Goal: Transaction & Acquisition: Purchase product/service

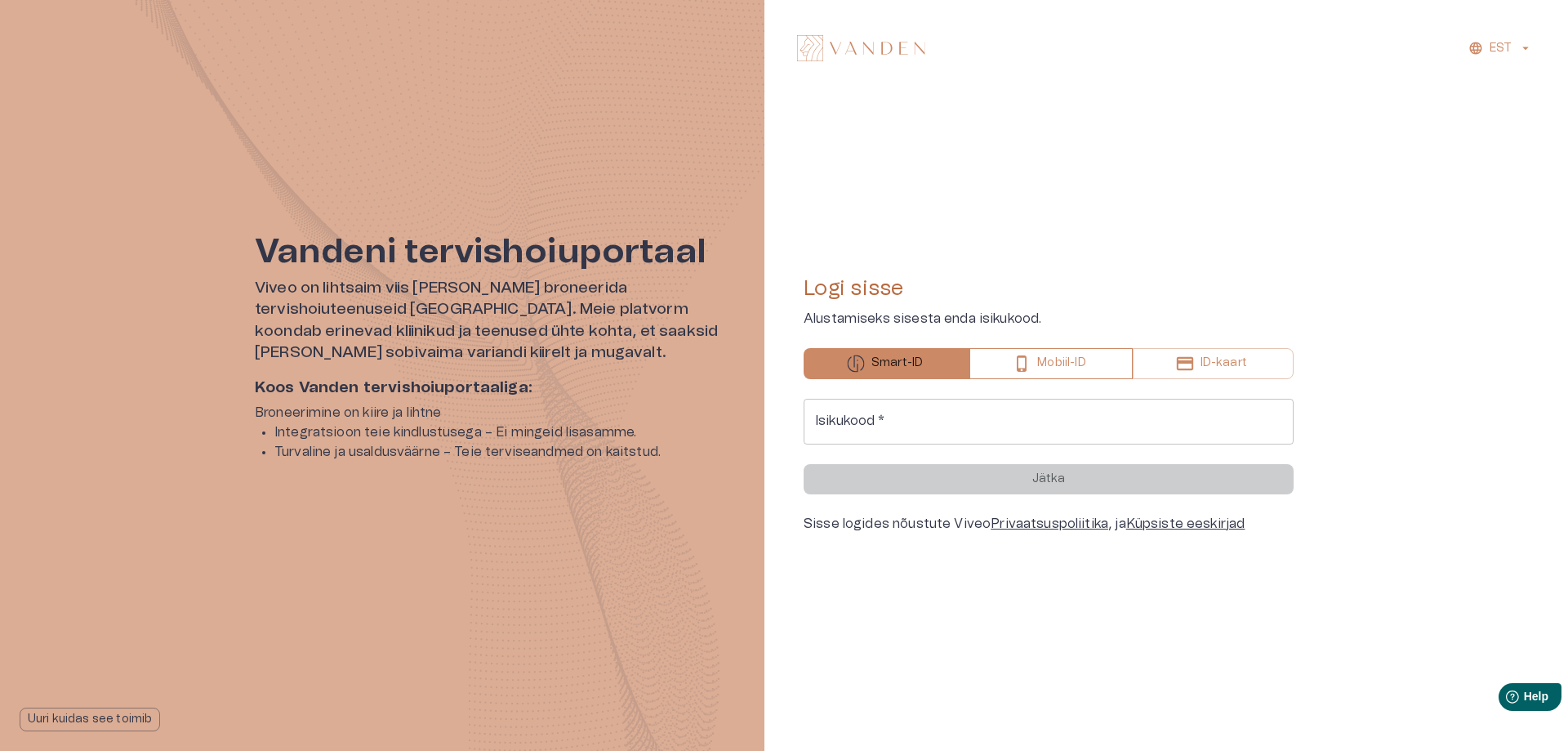
click at [1065, 360] on p "Mobiil-ID" at bounding box center [1061, 364] width 48 height 17
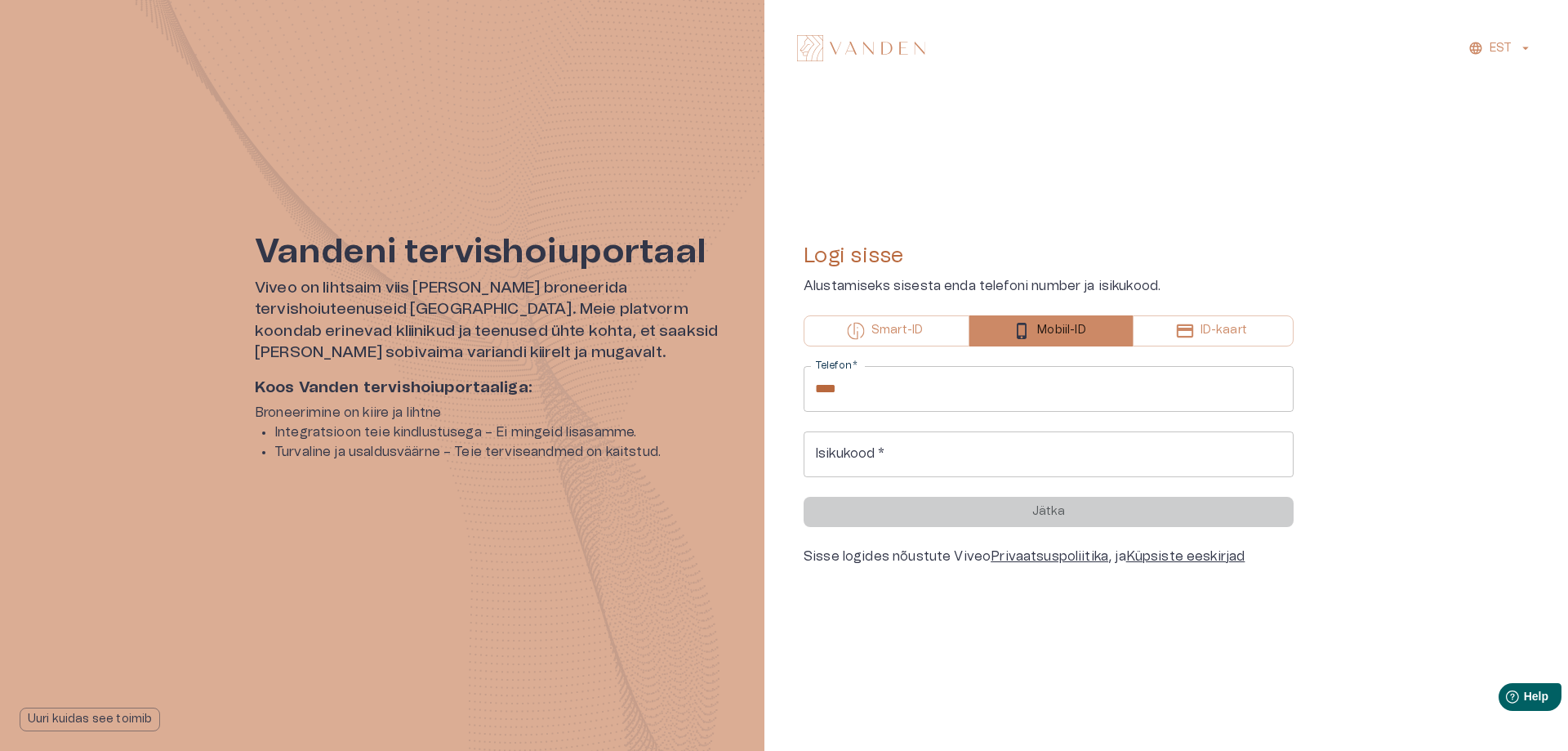
click at [1029, 389] on input "****" at bounding box center [1048, 388] width 490 height 46
type input "**********"
click at [907, 460] on input "Isikukood   *" at bounding box center [1048, 455] width 490 height 46
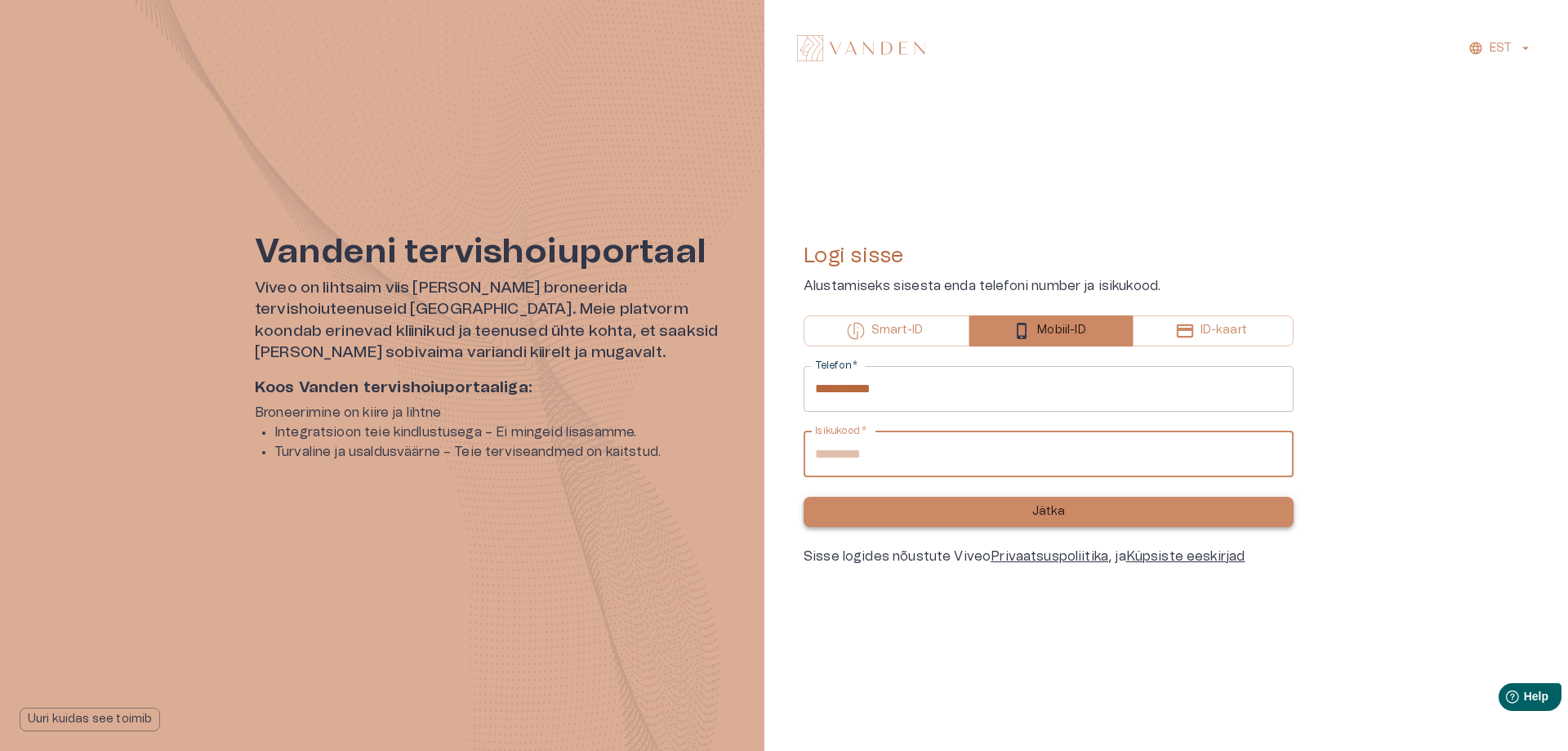
type input "**********"
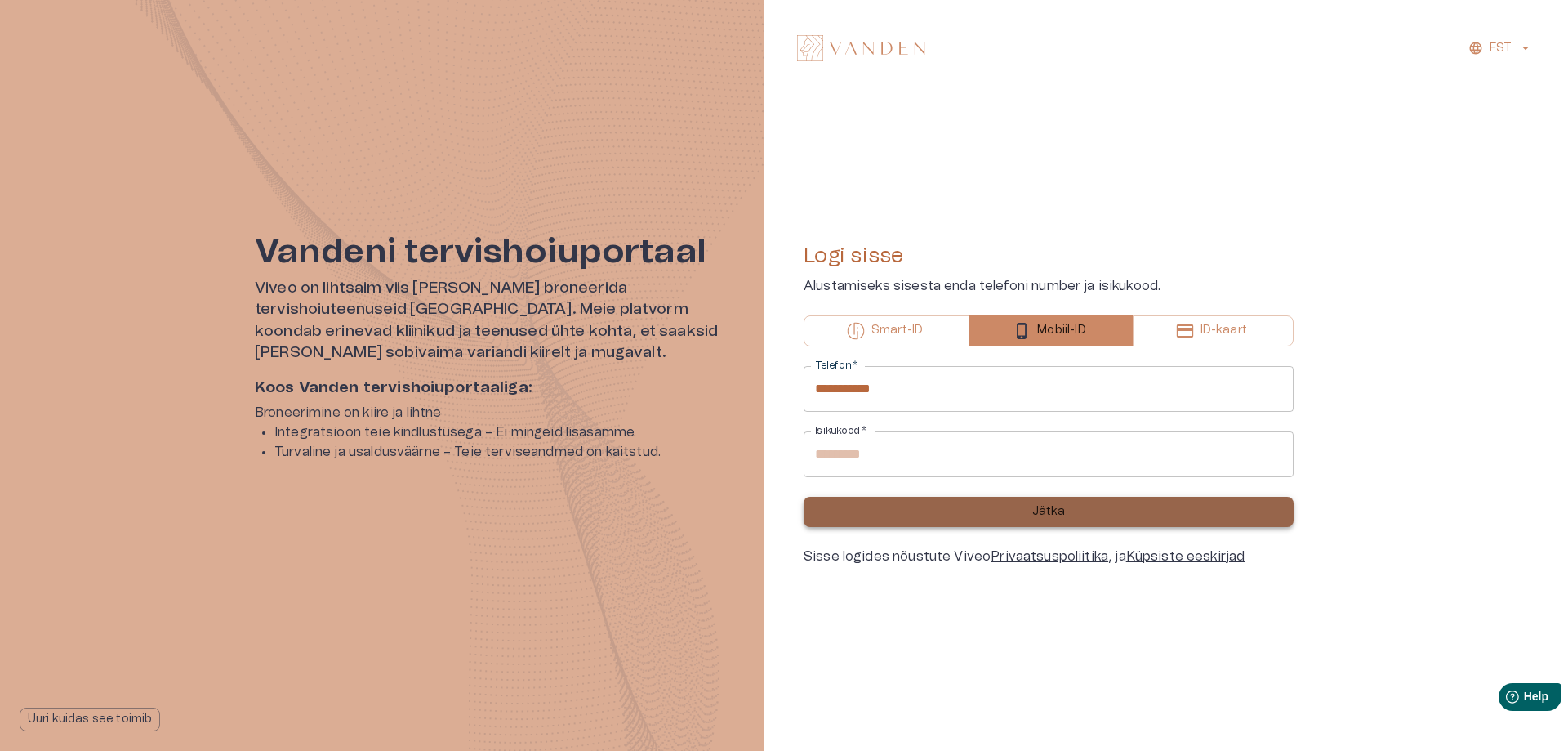
click at [878, 505] on button "Jätka" at bounding box center [1048, 512] width 490 height 31
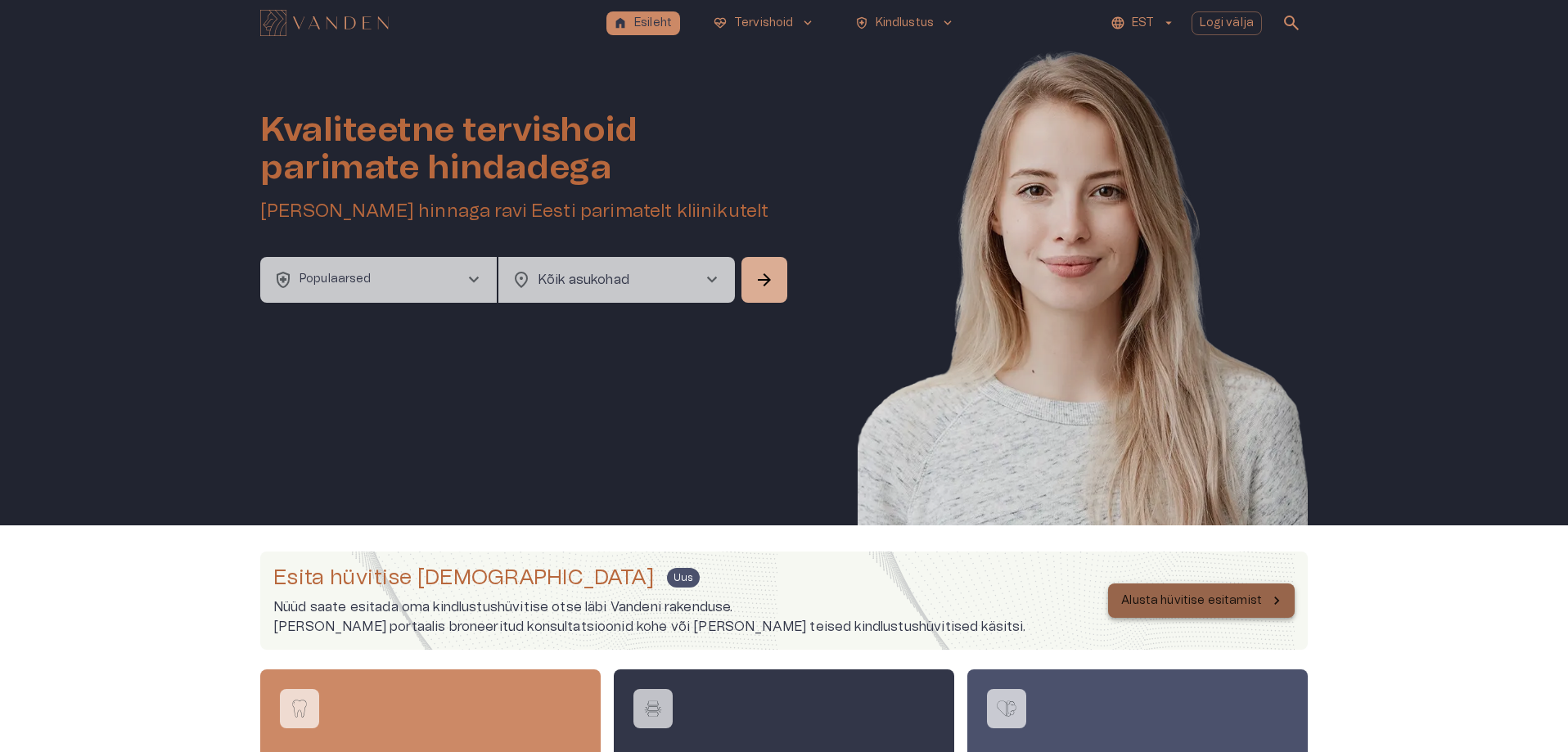
click at [1228, 603] on p "Alusta hüvitise esitamist" at bounding box center [1191, 601] width 140 height 17
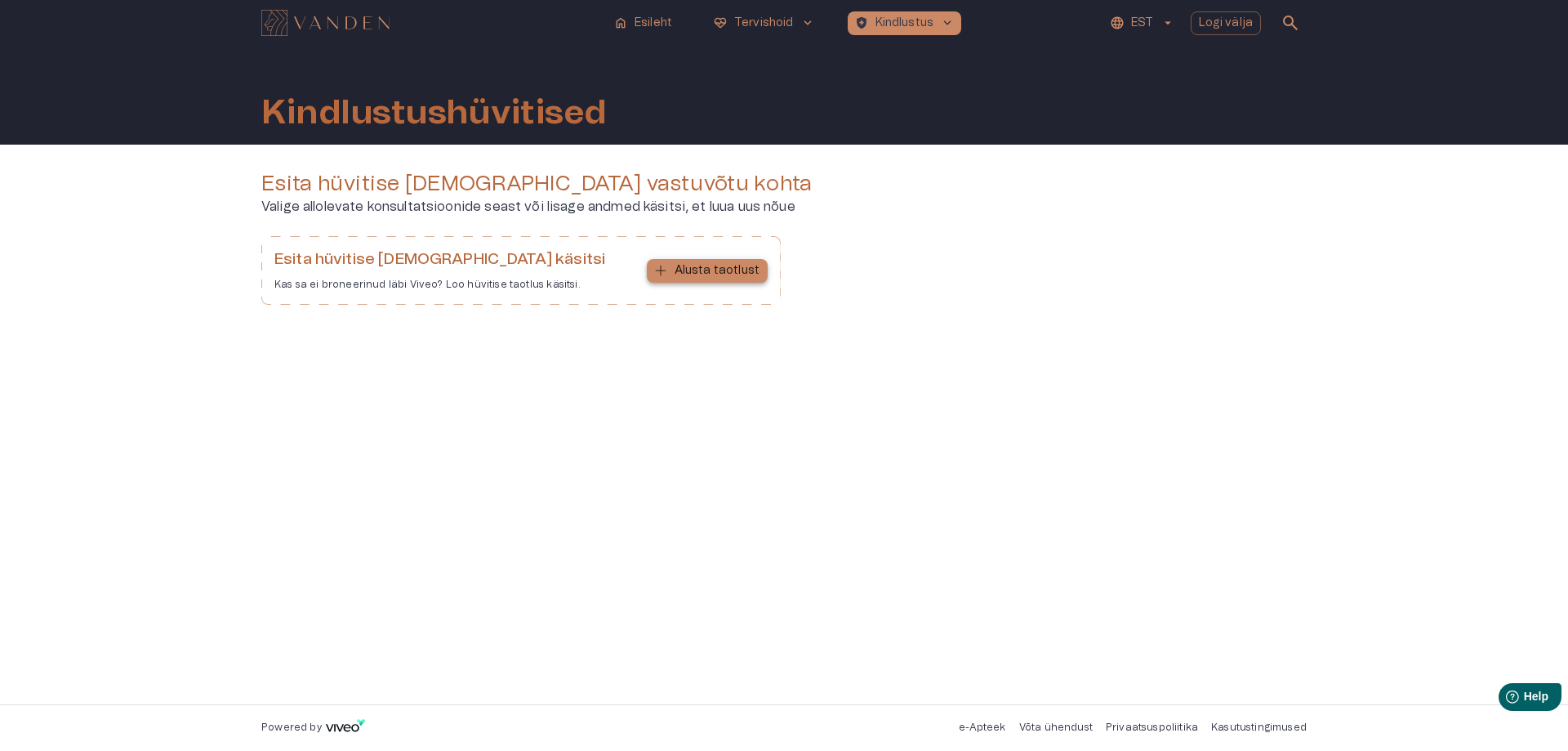
click at [732, 270] on p "Alusta taotlust" at bounding box center [716, 270] width 85 height 17
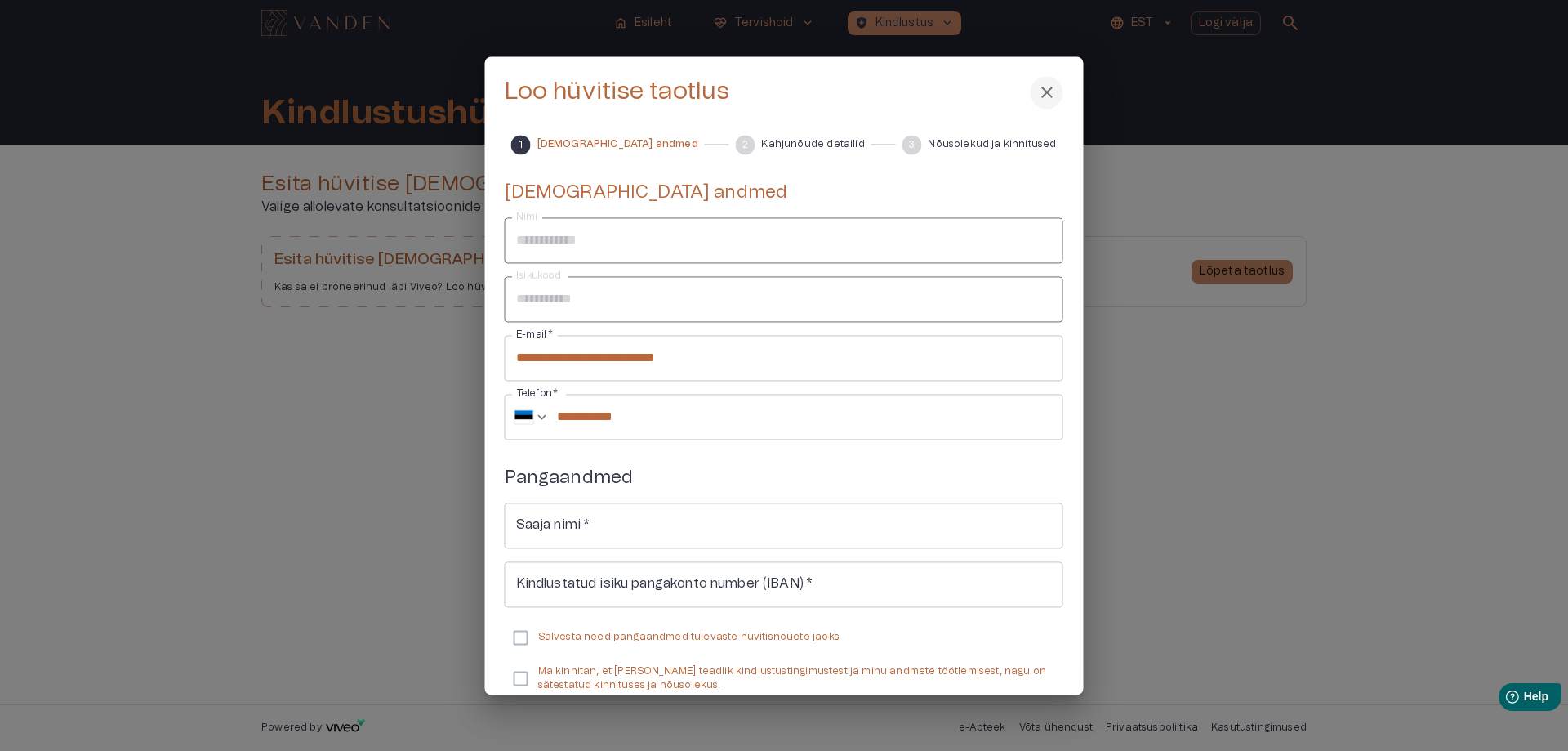
scroll to position [82, 0]
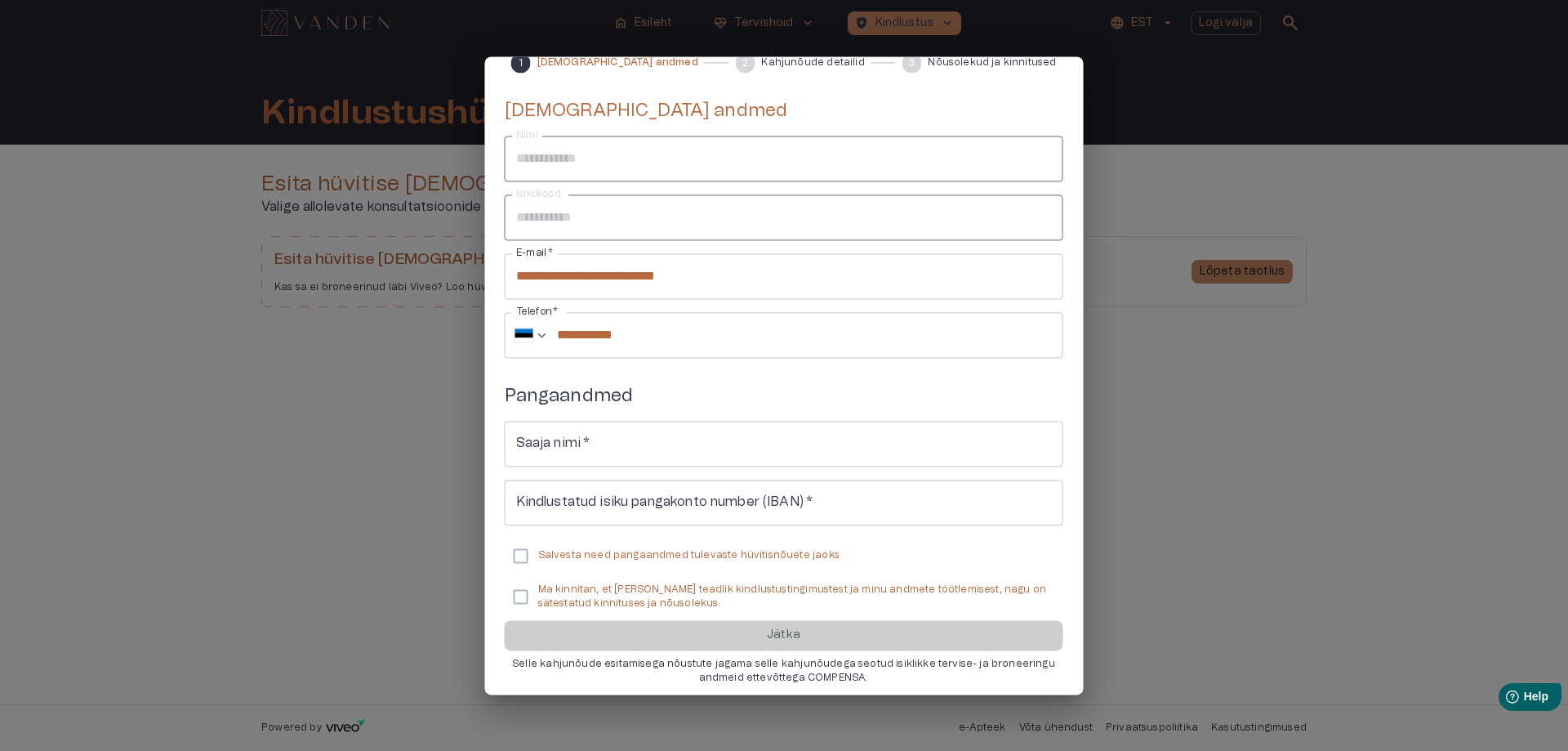
click at [648, 447] on input "Saaja nimi   *" at bounding box center [784, 444] width 558 height 46
type input "**********"
click at [646, 499] on input "Kindlustatud isiku pangakonto number (IBAN)   *" at bounding box center [784, 503] width 558 height 46
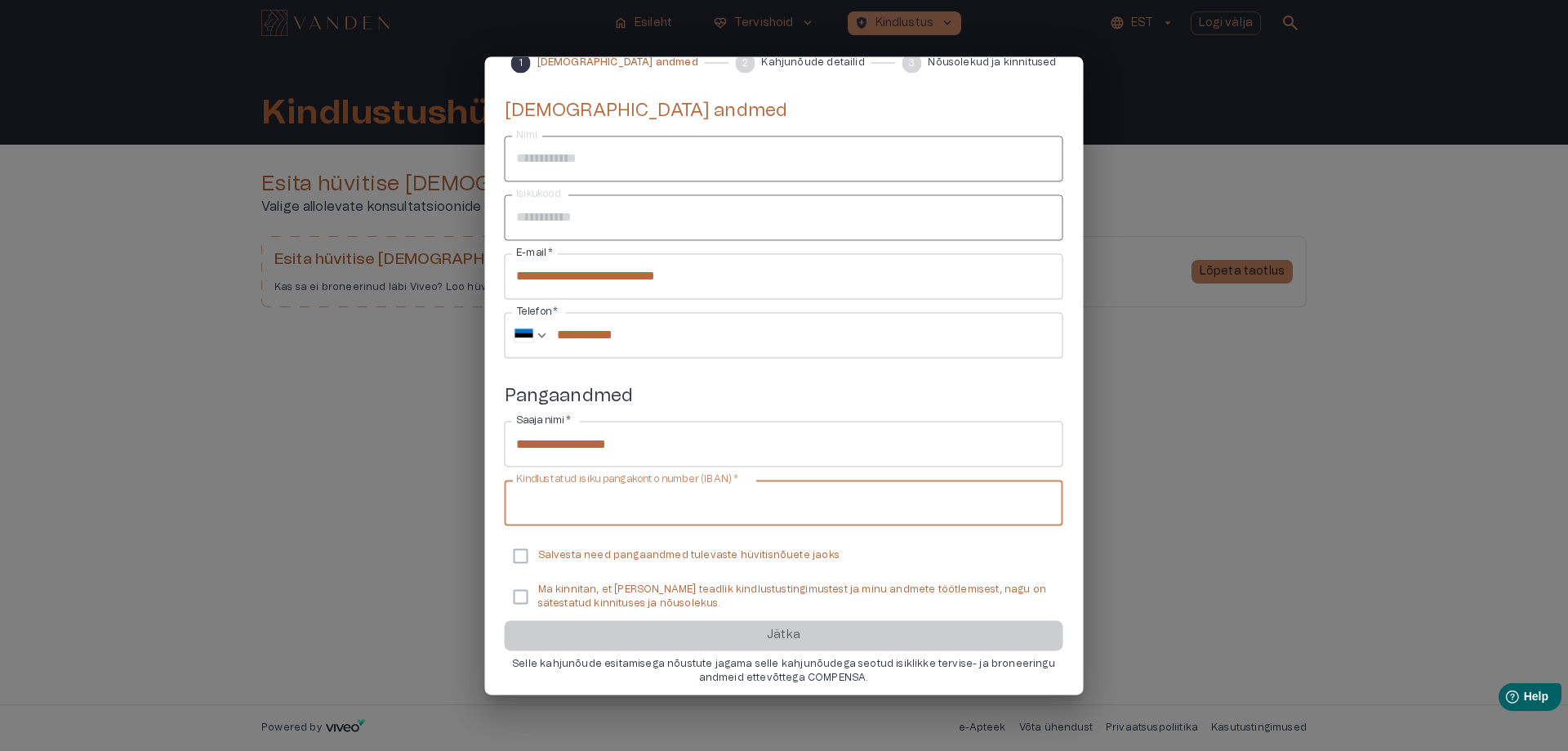
paste input "**********"
type input "**********"
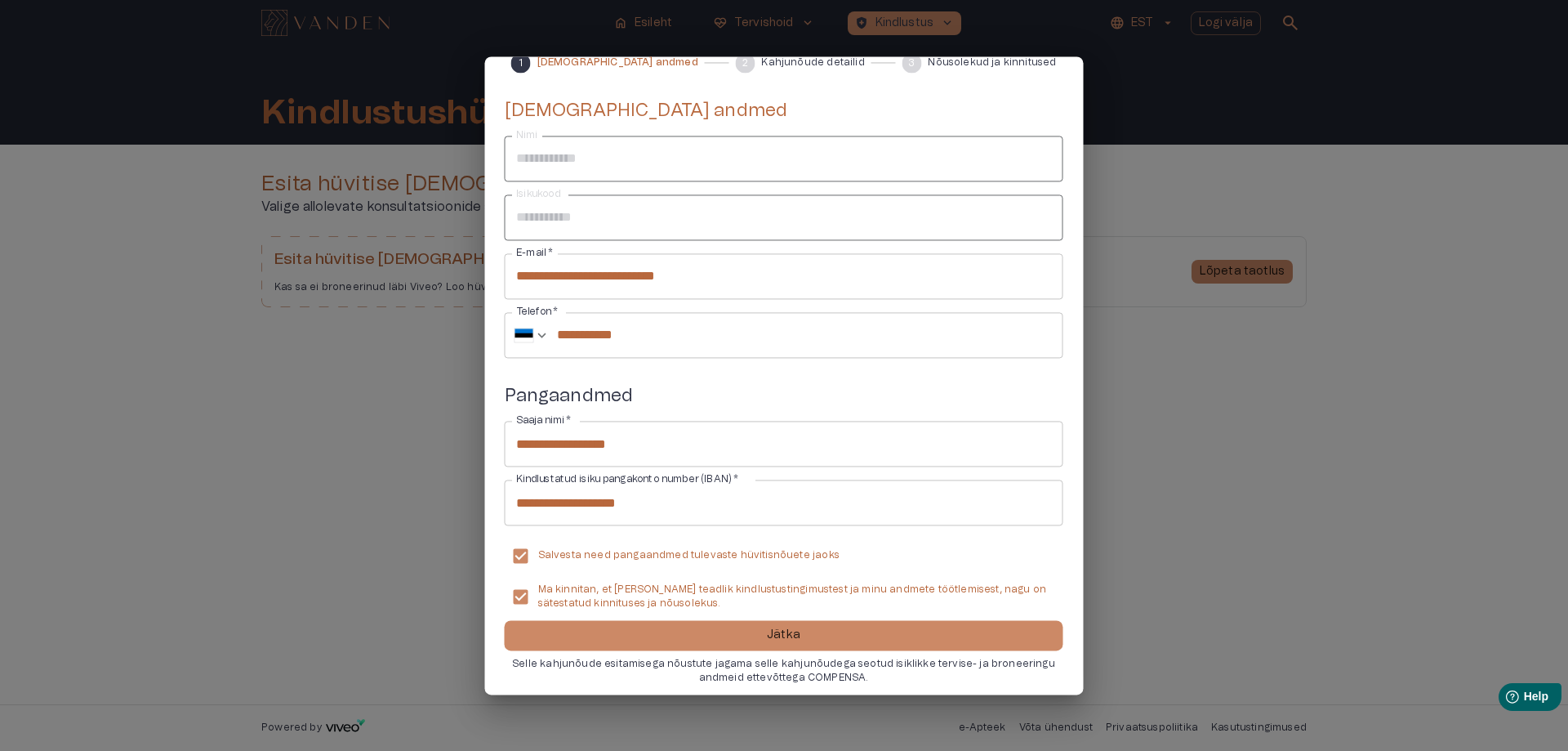
scroll to position [91, 0]
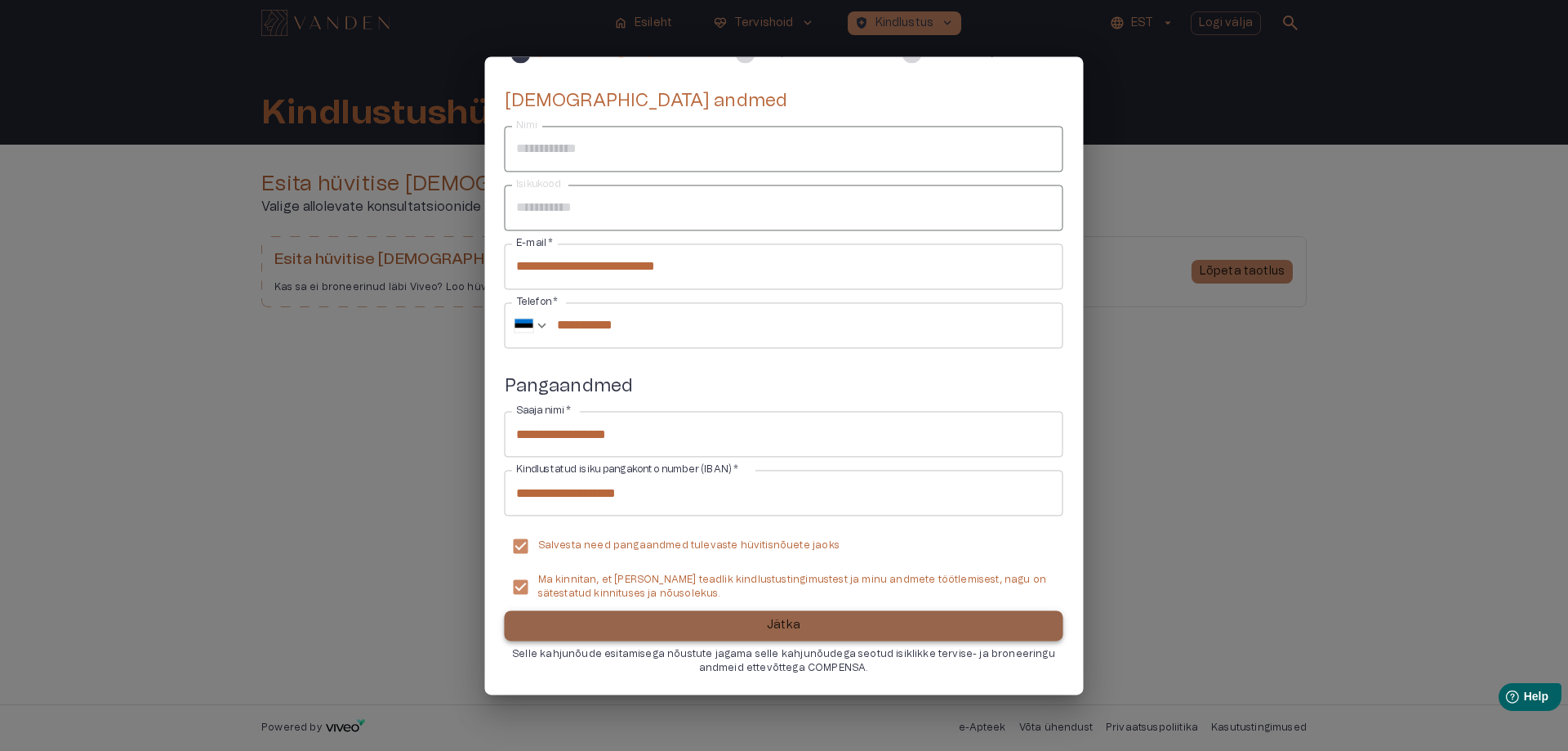
click at [828, 613] on button "Jätka" at bounding box center [784, 625] width 558 height 31
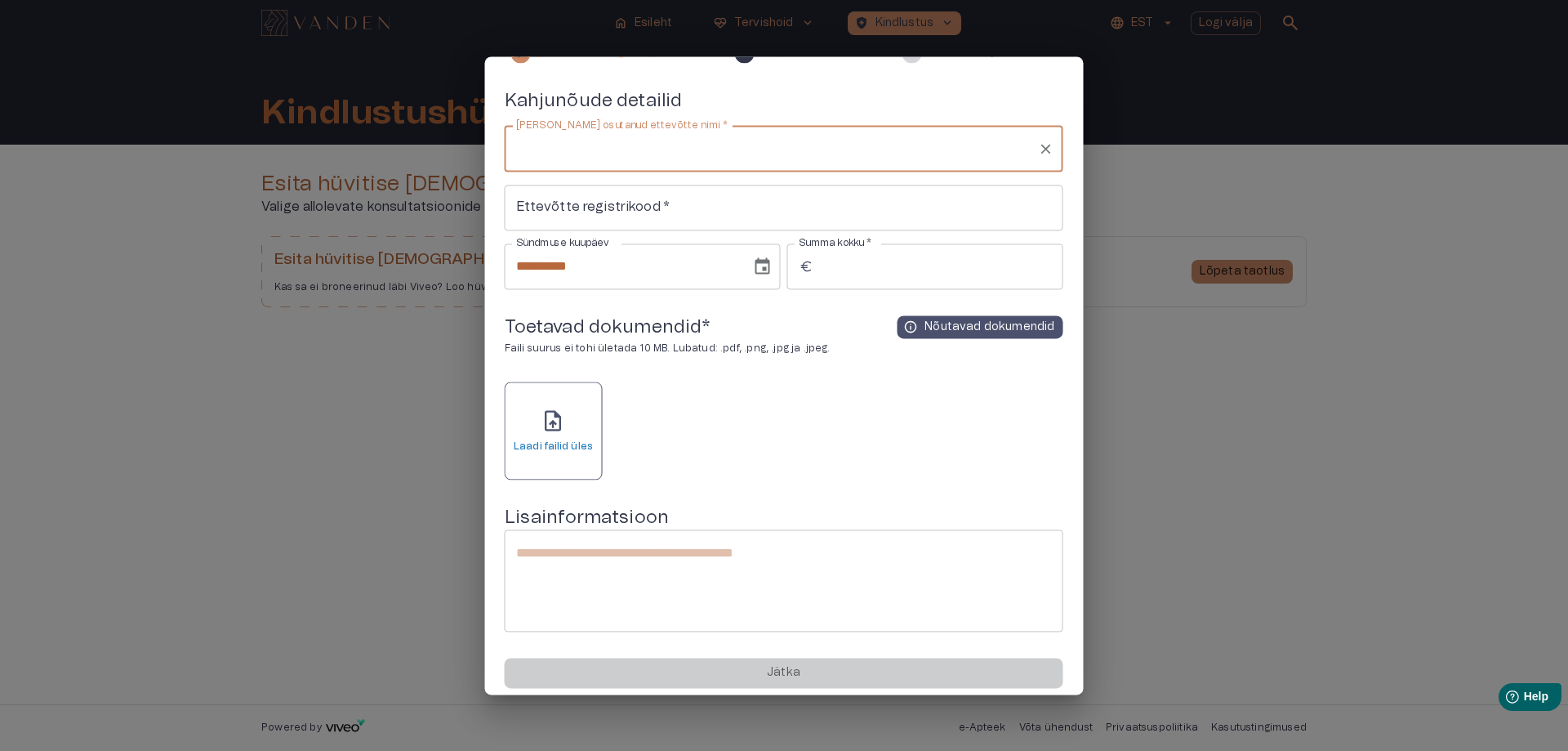
click at [784, 155] on input "[PERSON_NAME] osutanud ettevõtte nimi   *" at bounding box center [772, 149] width 520 height 31
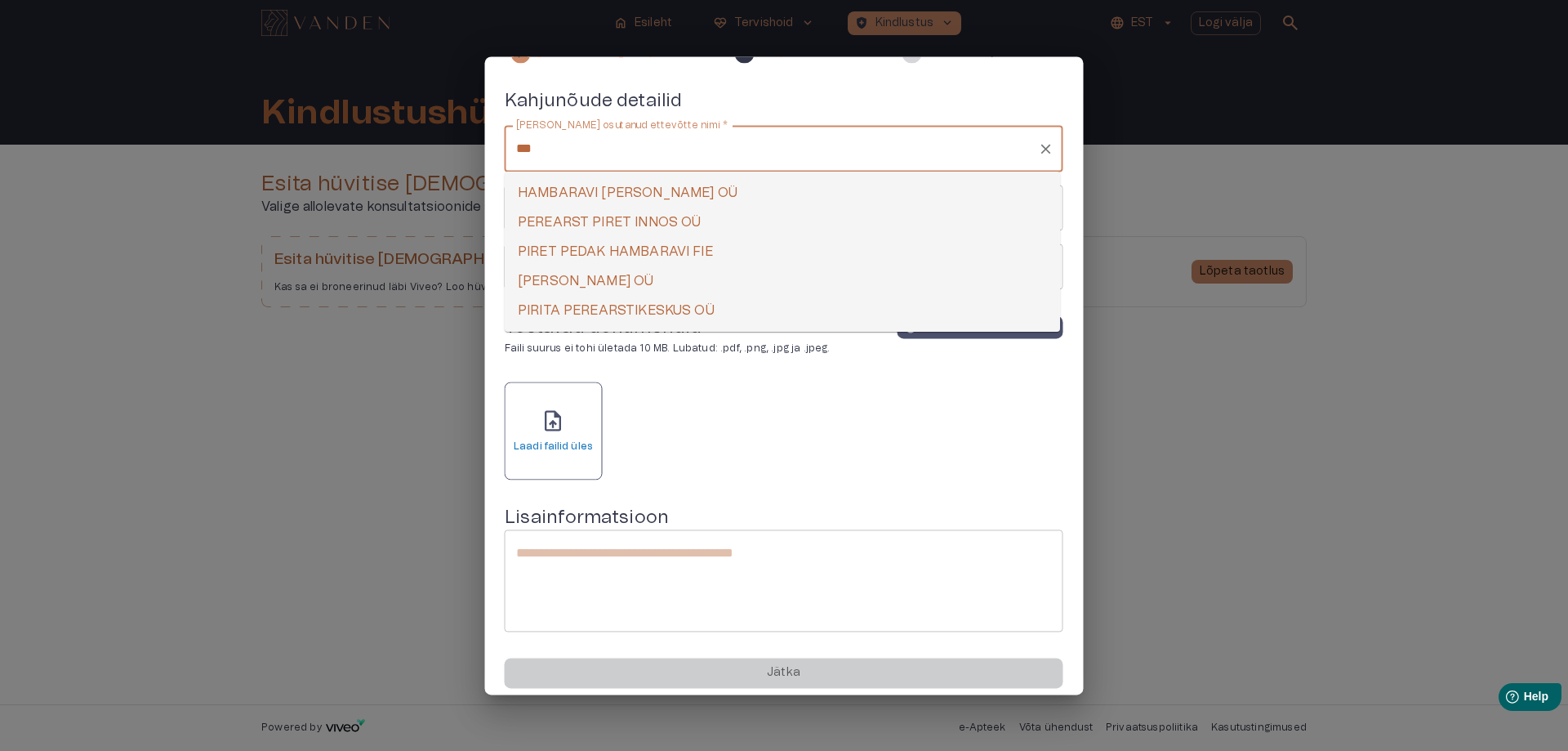
click at [740, 253] on li "PIRET PEDAK HAMBARAVI FIE" at bounding box center [782, 251] width 555 height 30
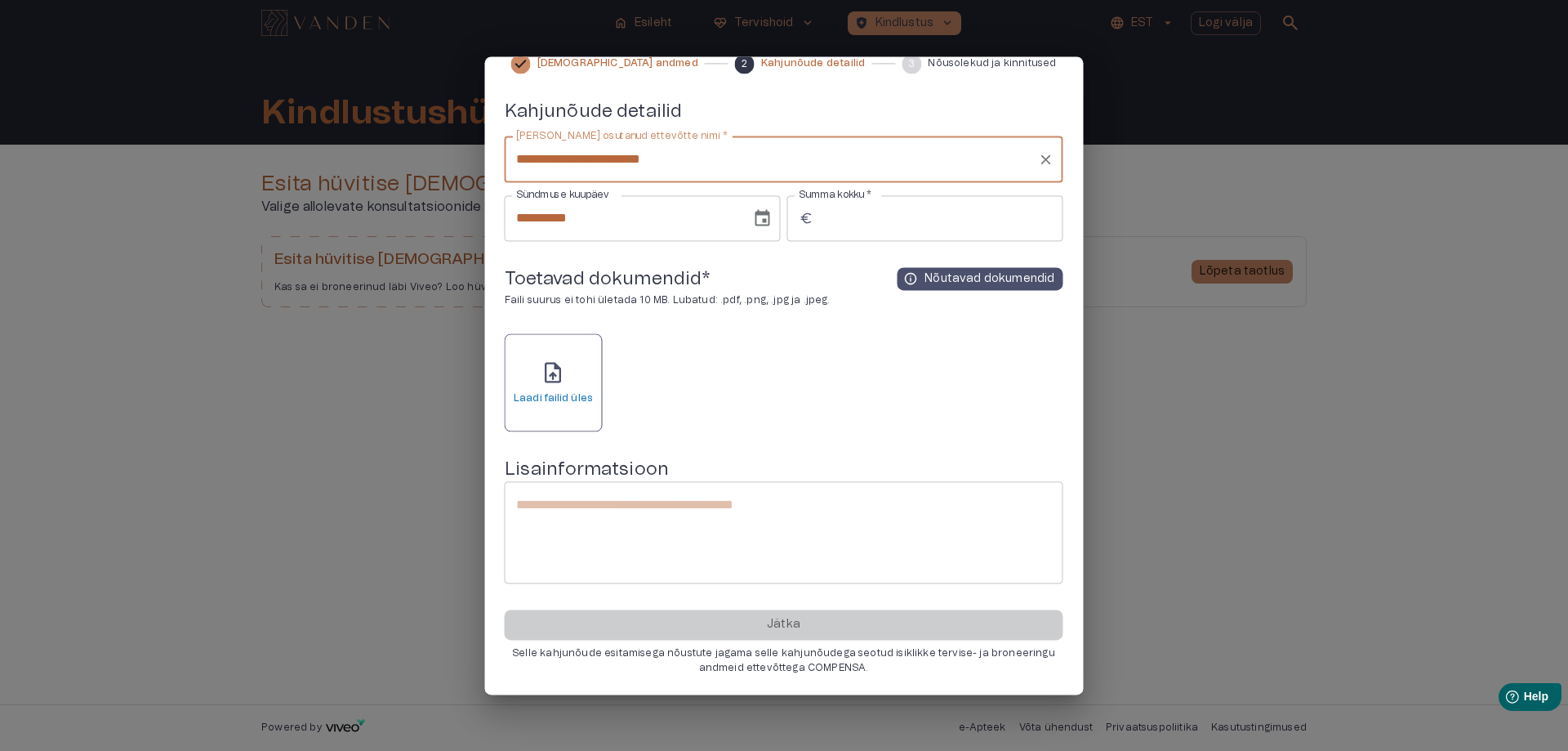
scroll to position [81, 0]
type input "**********"
click at [893, 218] on input "Summa kokku   *" at bounding box center [942, 219] width 244 height 46
type input "*****"
click at [573, 373] on div "upload_file Laadi failid üles" at bounding box center [553, 383] width 80 height 45
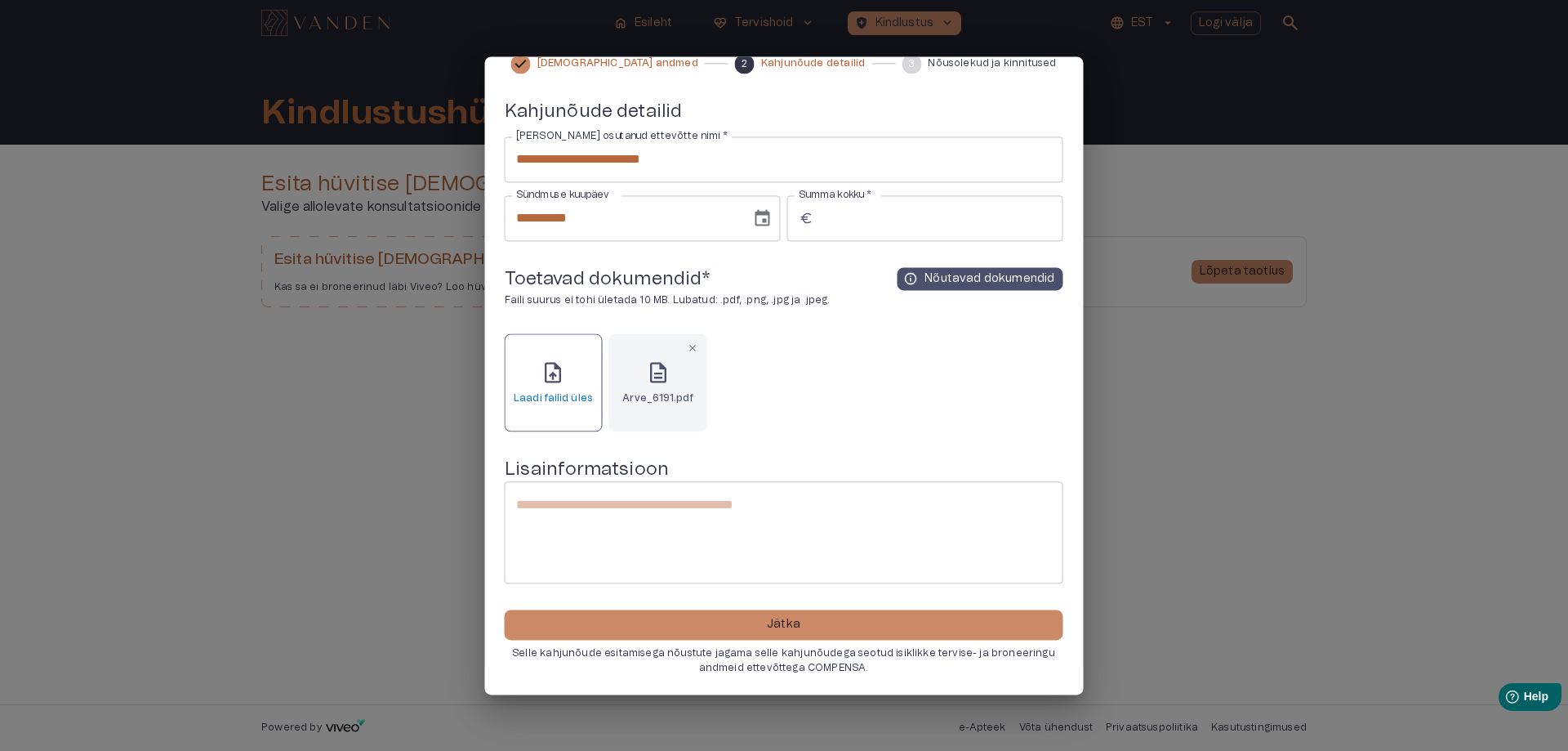
click at [547, 403] on h6 "Laadi failid üles" at bounding box center [553, 398] width 80 height 13
click at [698, 501] on textarea at bounding box center [784, 532] width 536 height 75
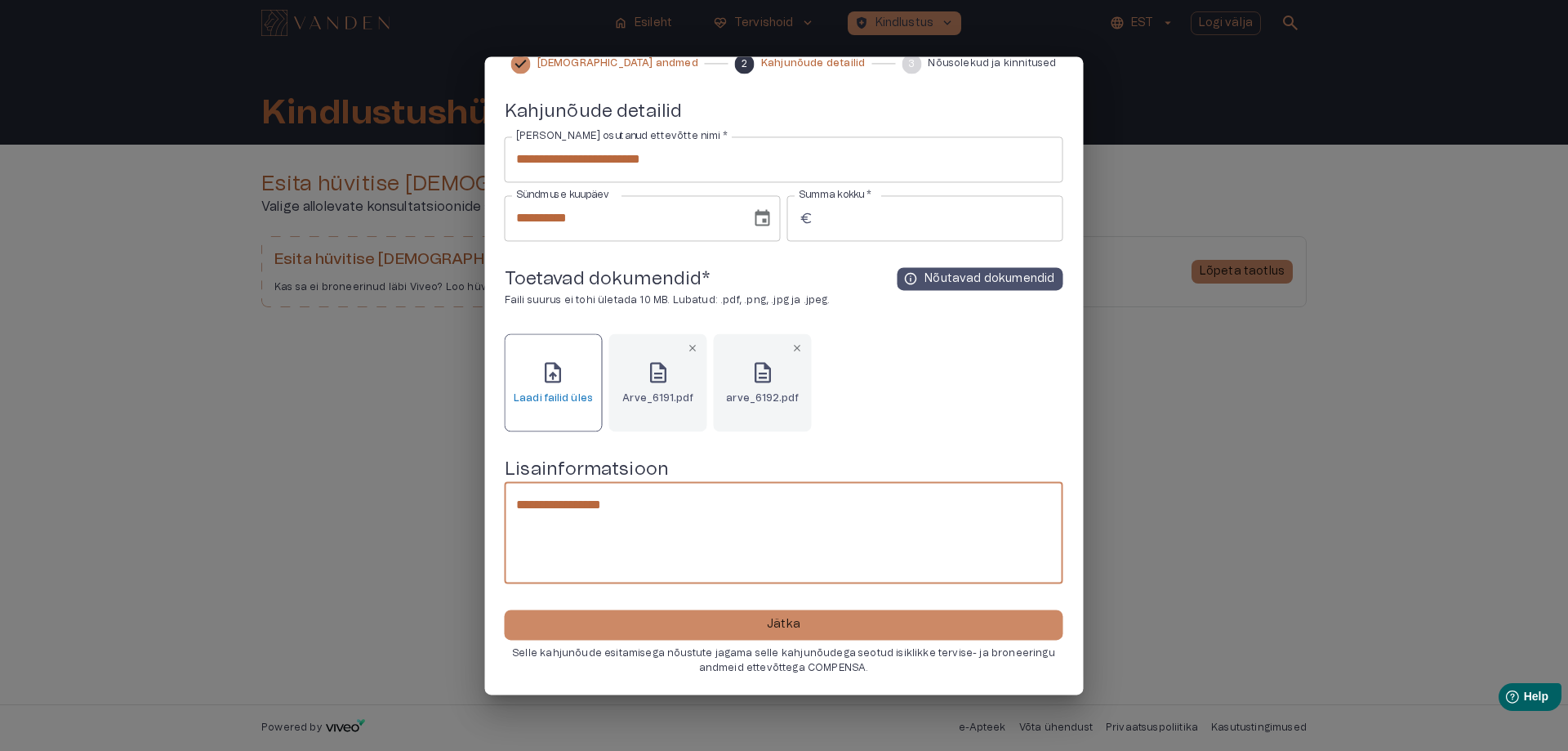
scroll to position [0, 0]
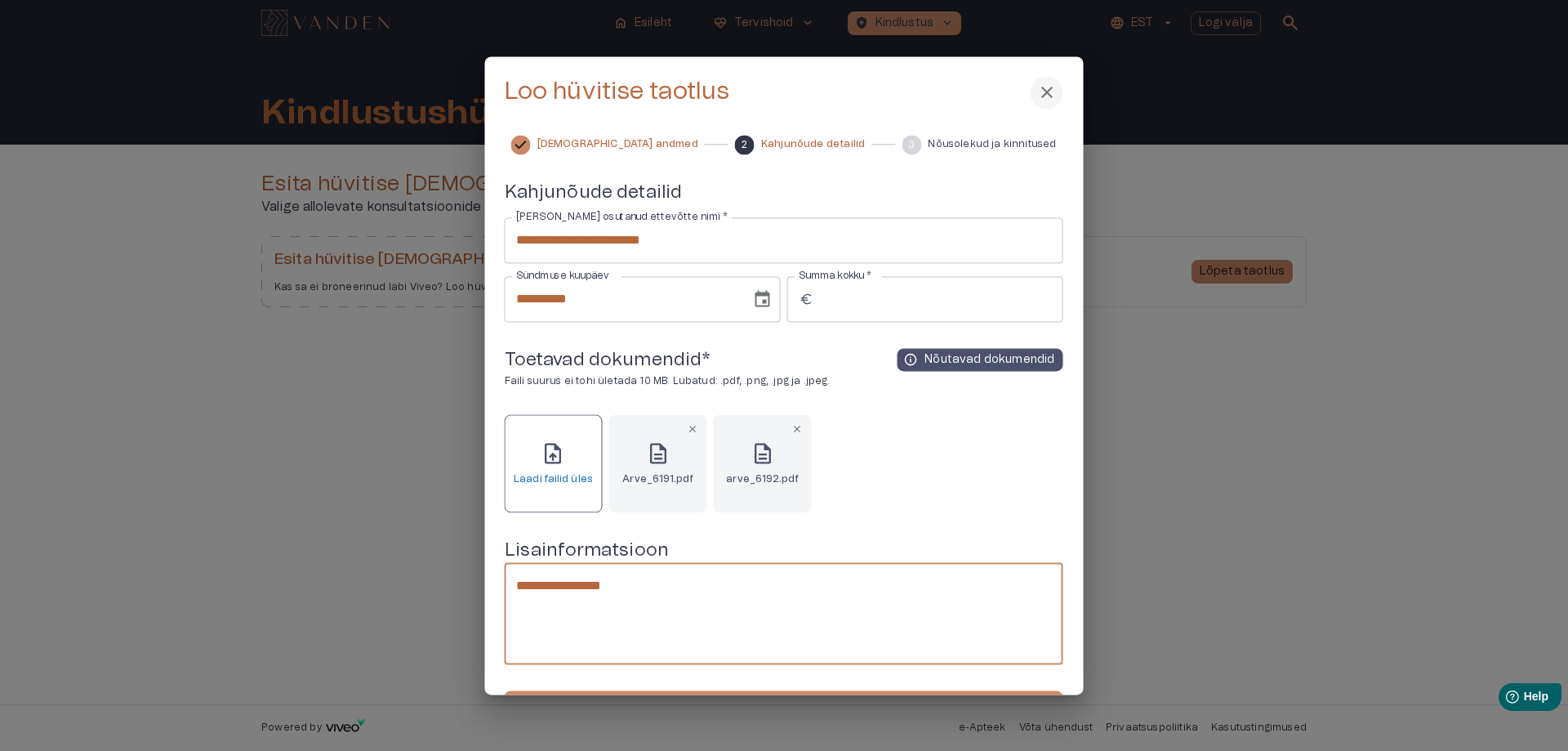
type textarea "**********"
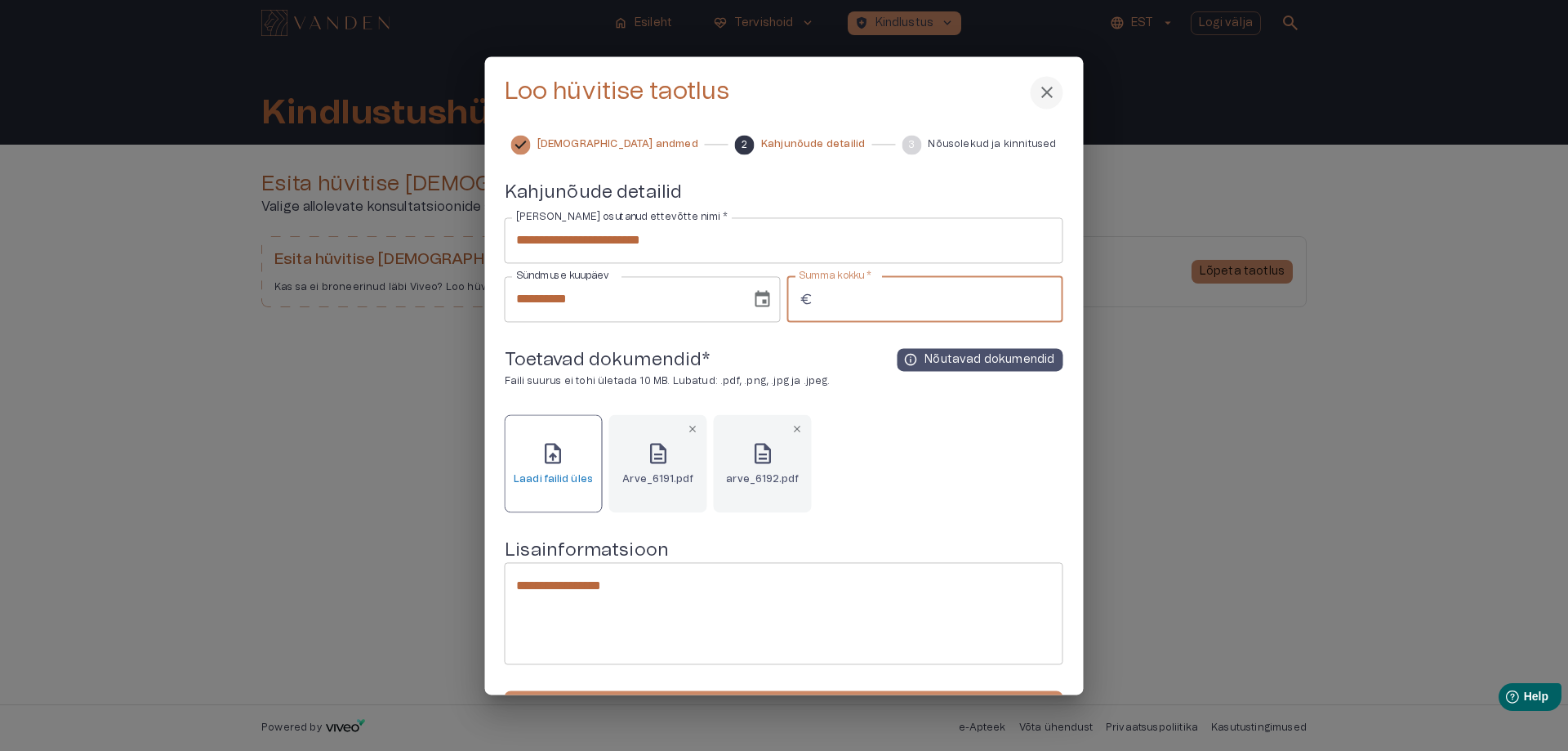
click at [831, 291] on input "*****" at bounding box center [942, 299] width 244 height 46
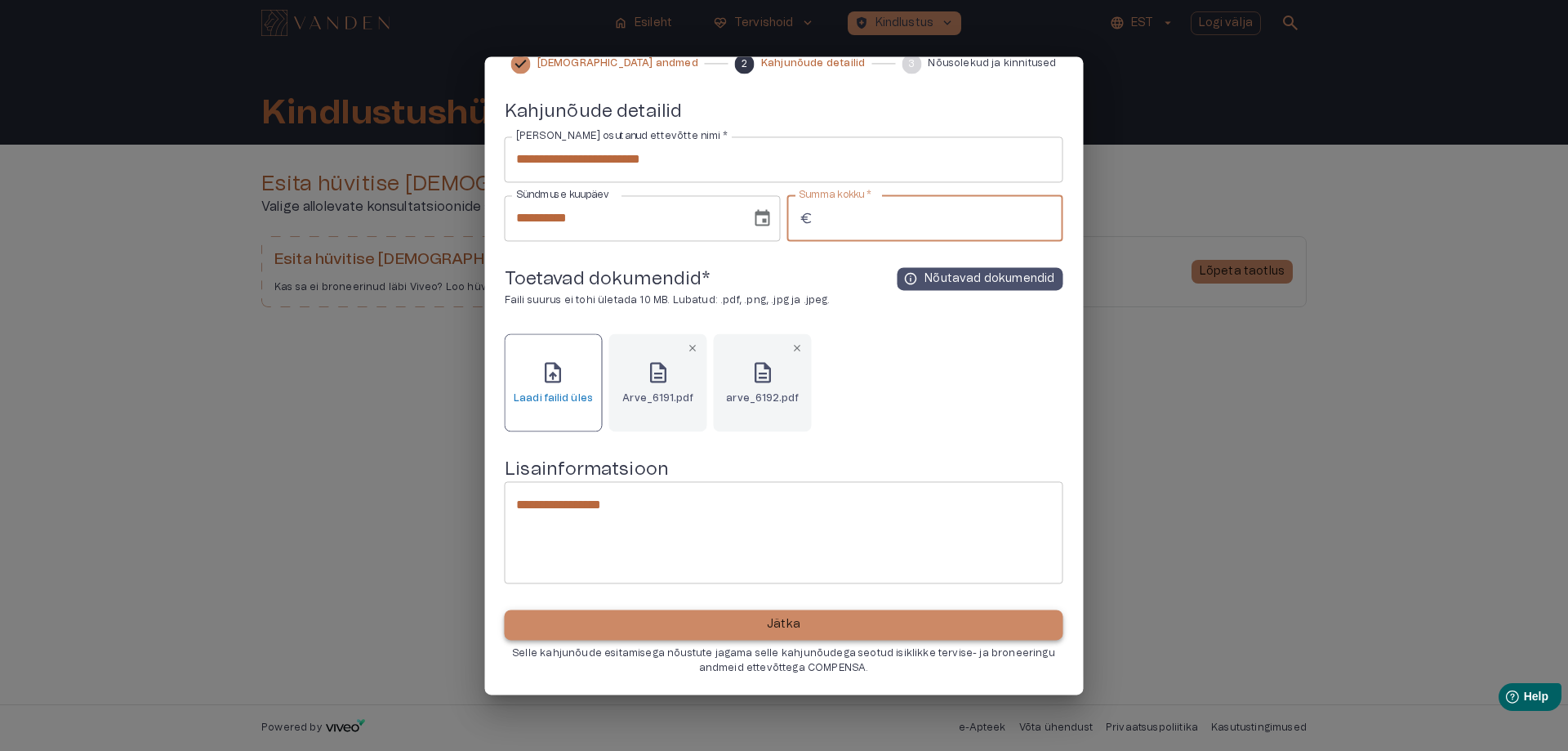
type input "*****"
click at [854, 619] on button "Jätka" at bounding box center [784, 625] width 558 height 31
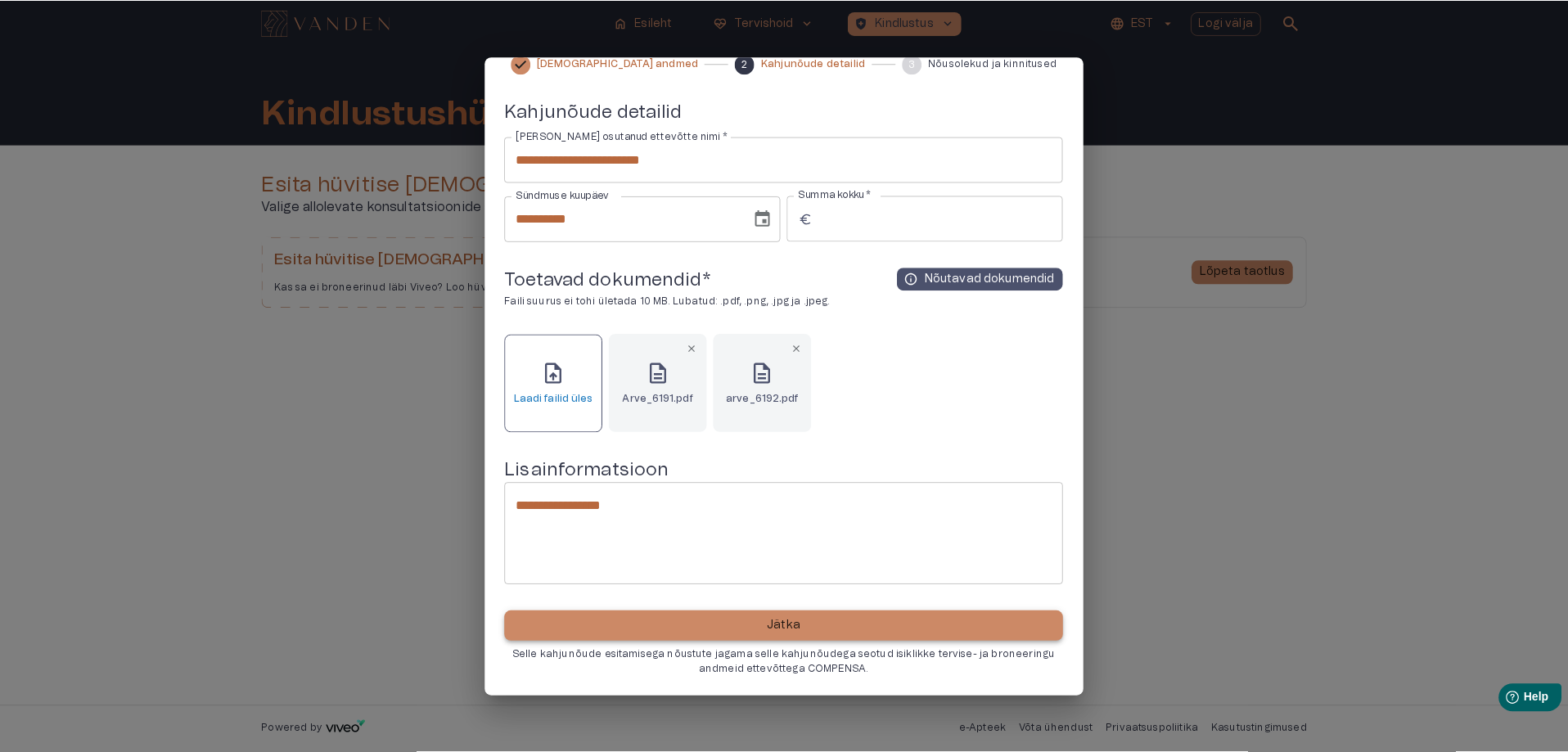
scroll to position [0, 0]
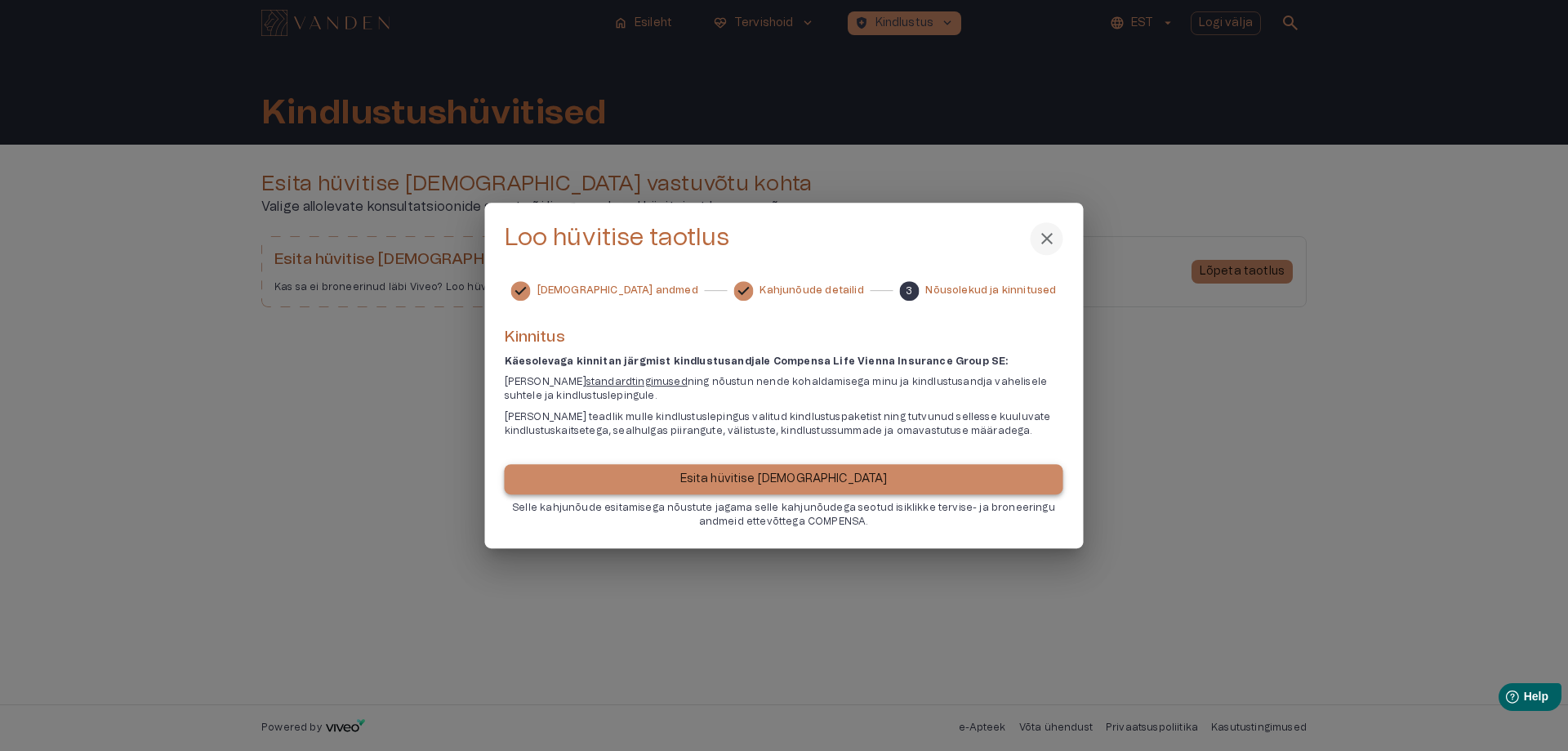
click at [755, 480] on p "Esita hüvitise [DEMOGRAPHIC_DATA]" at bounding box center [784, 479] width 207 height 17
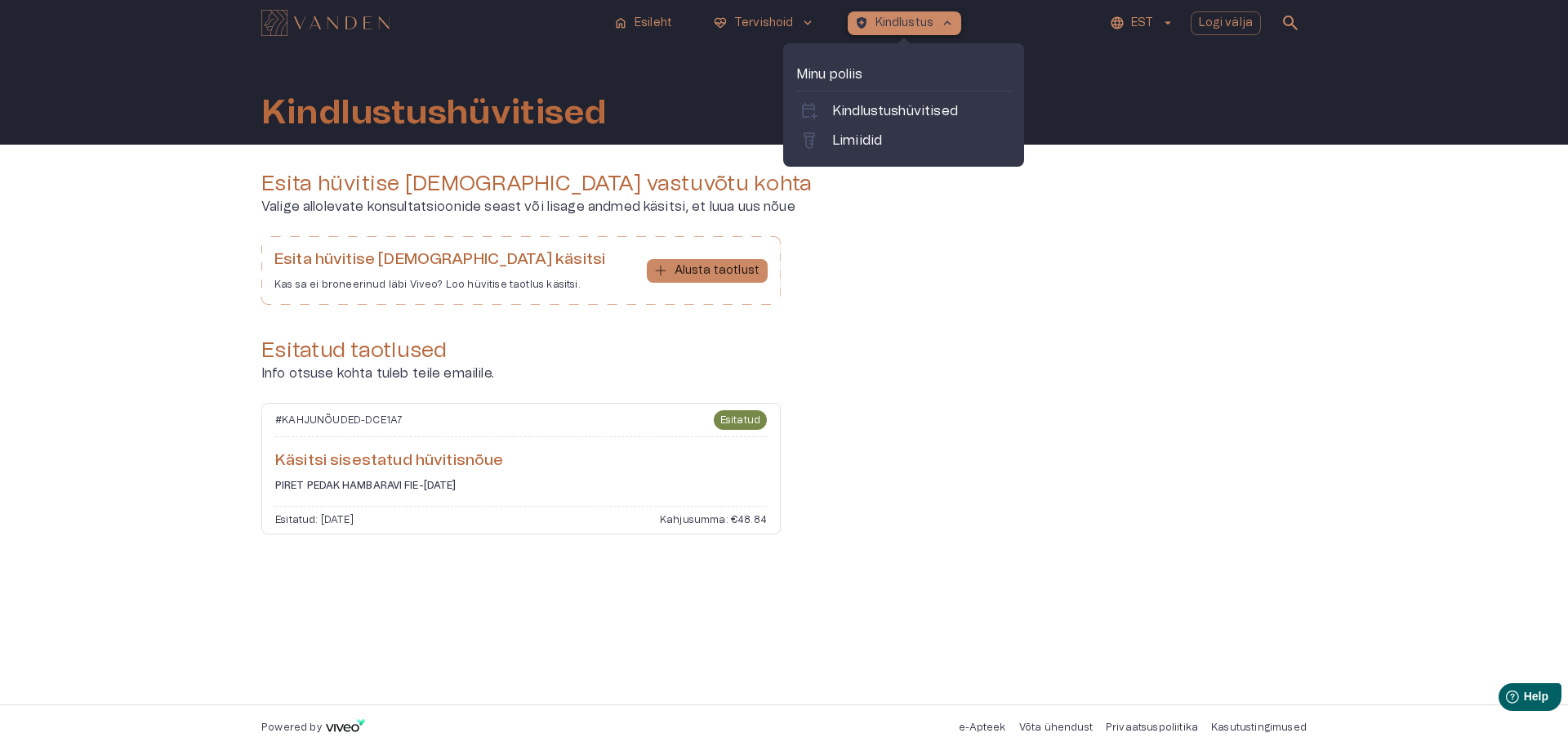
click at [876, 23] on p "Kindlustus" at bounding box center [904, 23] width 59 height 17
click at [857, 129] on div "labs Limiidid" at bounding box center [903, 140] width 215 height 26
click at [857, 145] on p "Limiidid" at bounding box center [857, 140] width 50 height 19
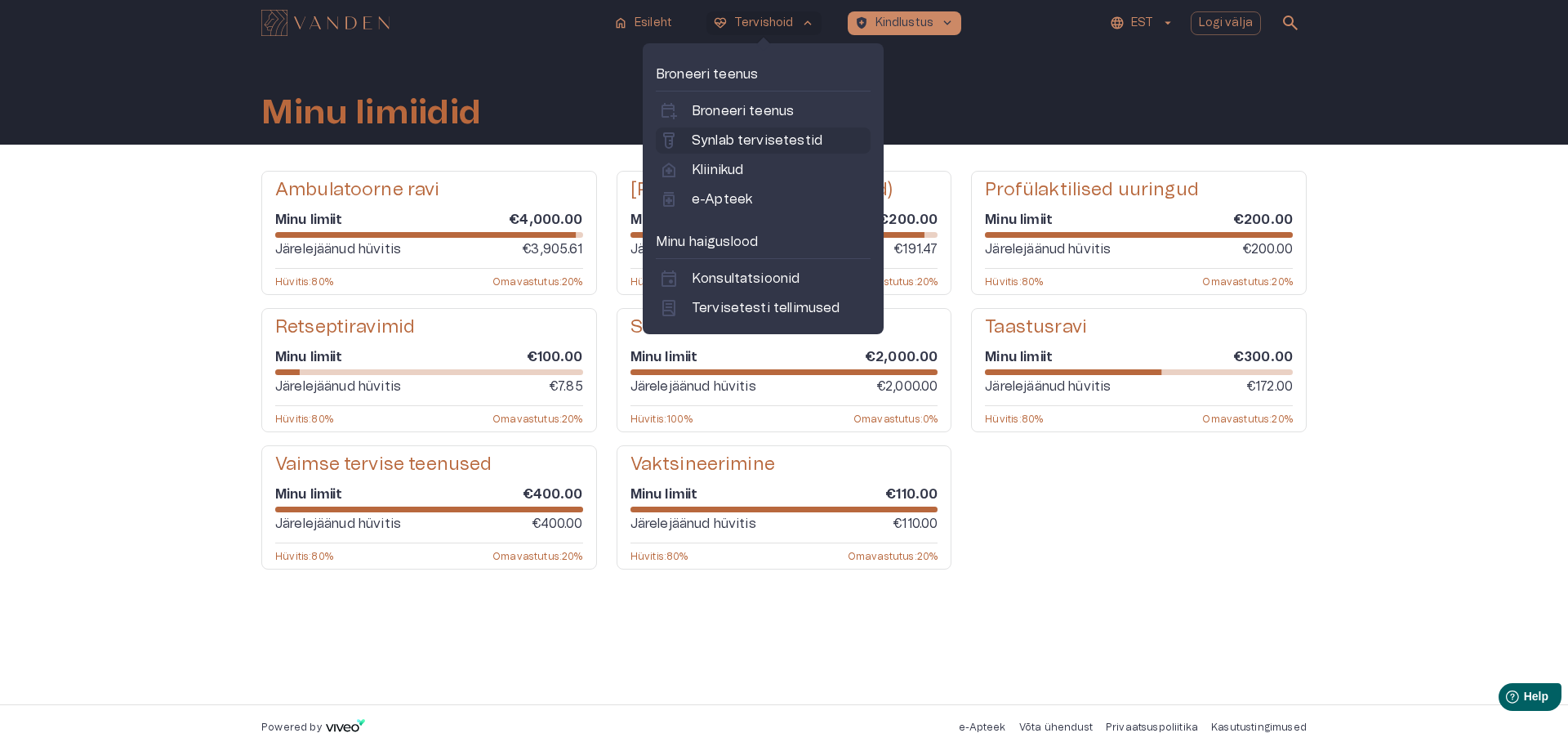
click at [747, 146] on p "Synlab tervisetestid" at bounding box center [757, 140] width 130 height 19
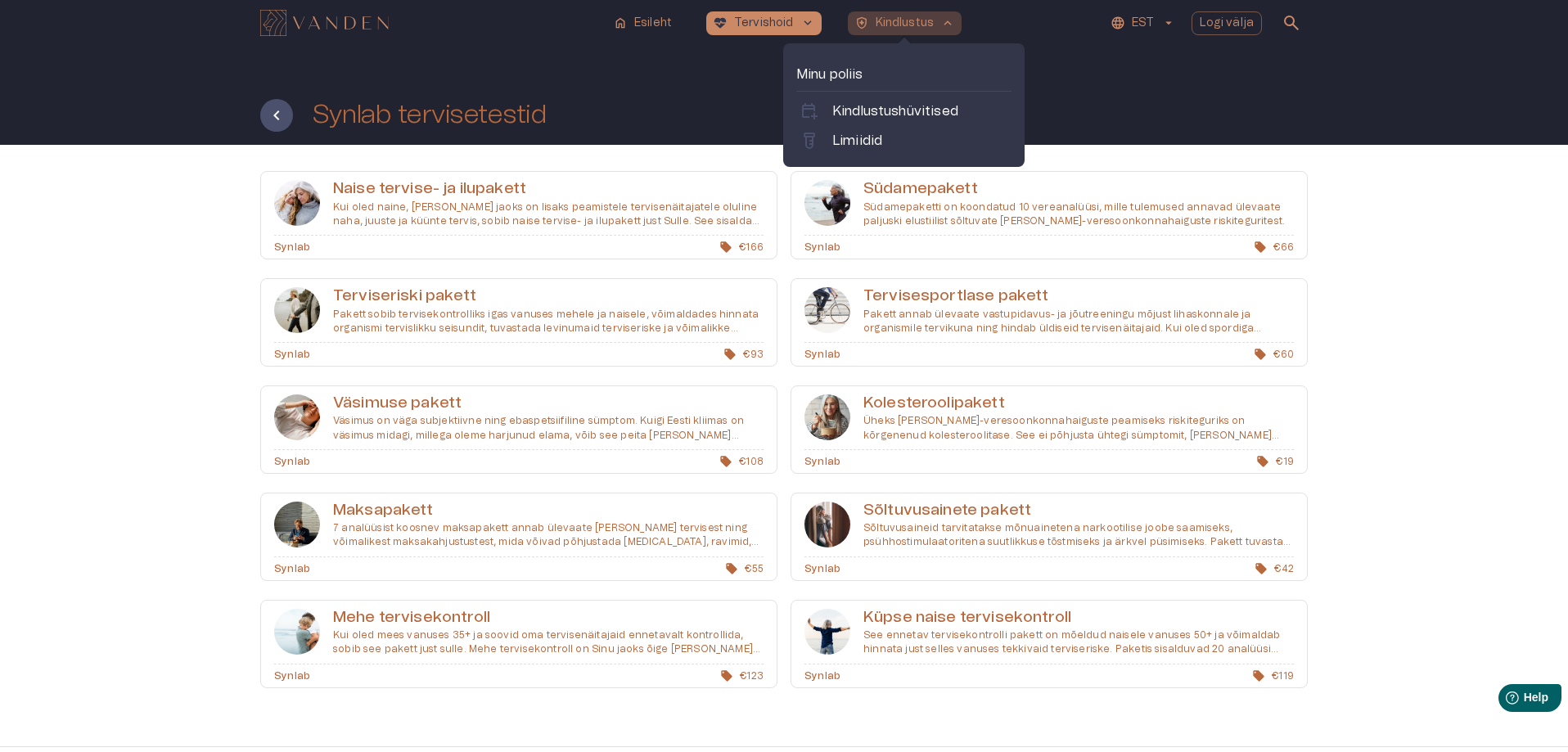
click at [892, 24] on p "Kindlustus" at bounding box center [904, 23] width 59 height 17
click at [839, 135] on p "Limiidid" at bounding box center [857, 140] width 50 height 19
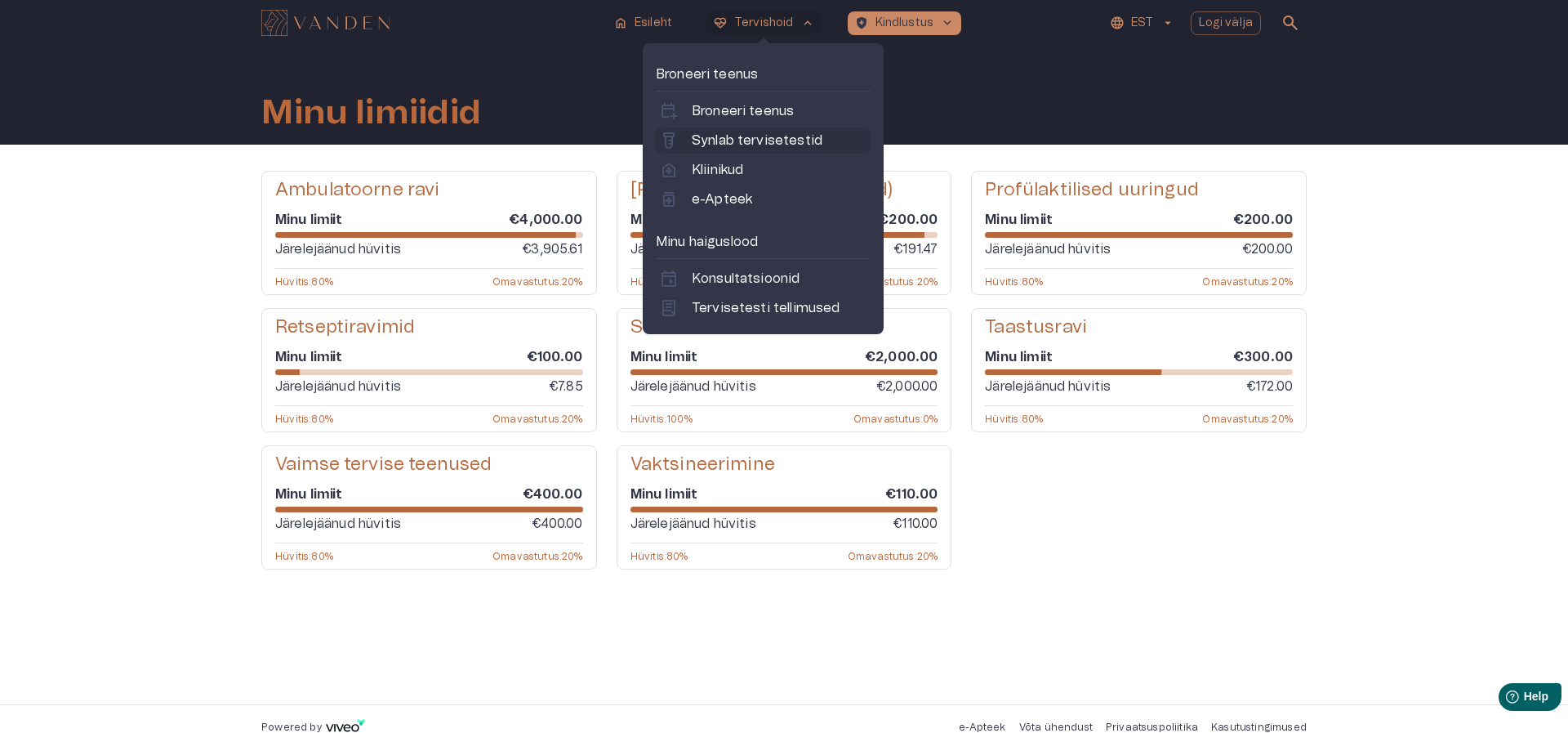
click at [784, 135] on p "Synlab tervisetestid" at bounding box center [757, 140] width 130 height 19
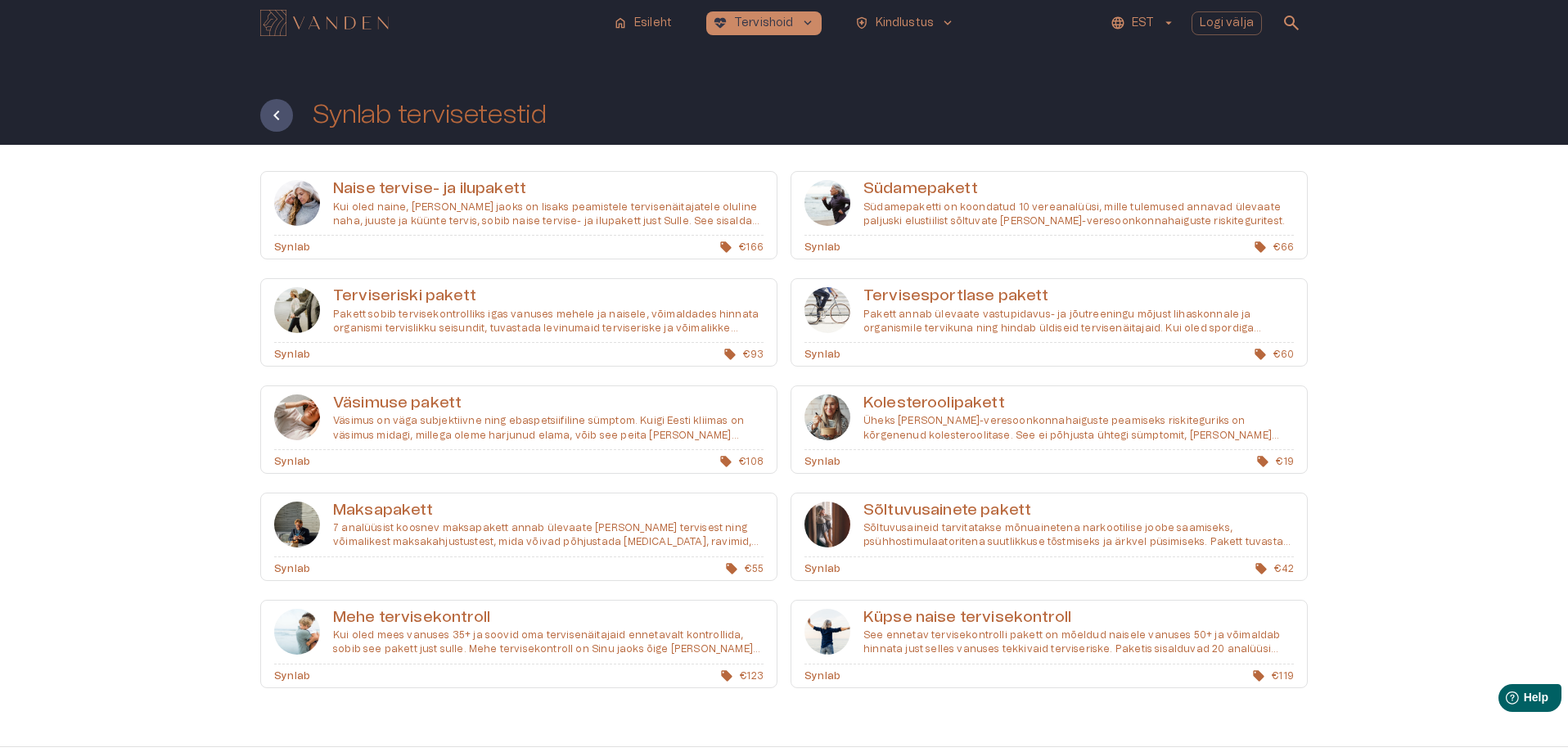
click at [715, 199] on h6 "Naise tervise- ja ilupakett" at bounding box center [549, 189] width 430 height 22
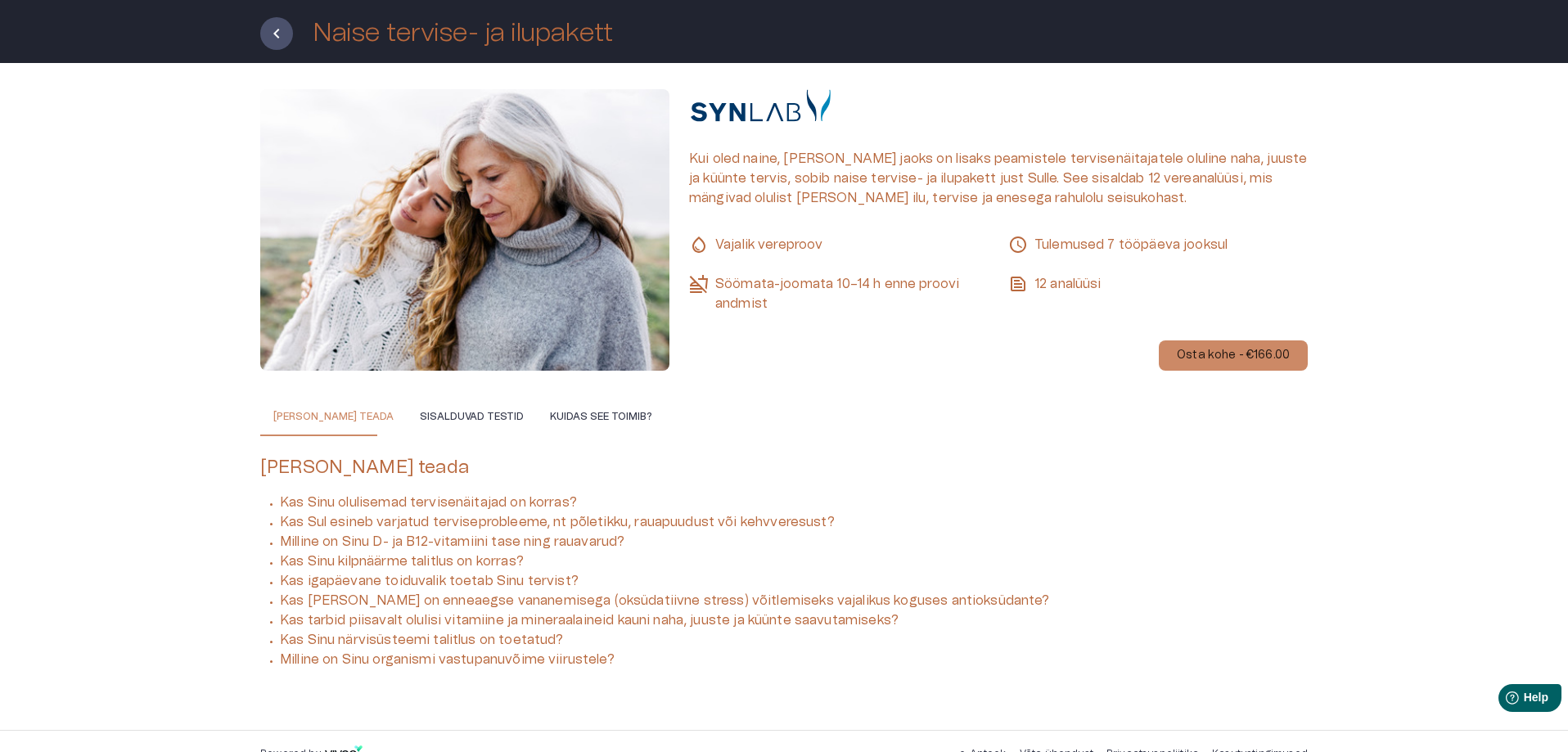
scroll to position [107, 0]
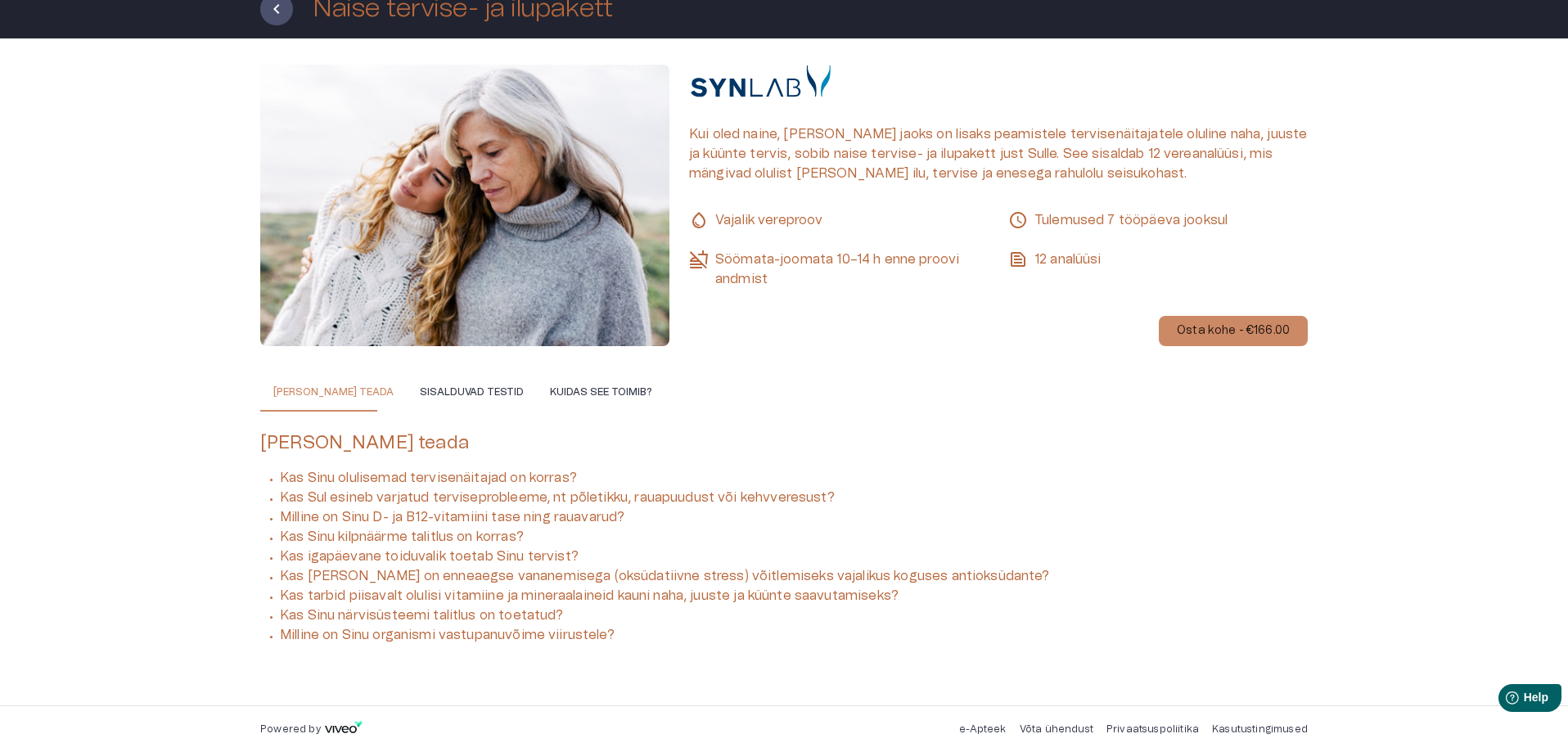
click at [493, 410] on button "Sisalduvad testid" at bounding box center [471, 391] width 130 height 39
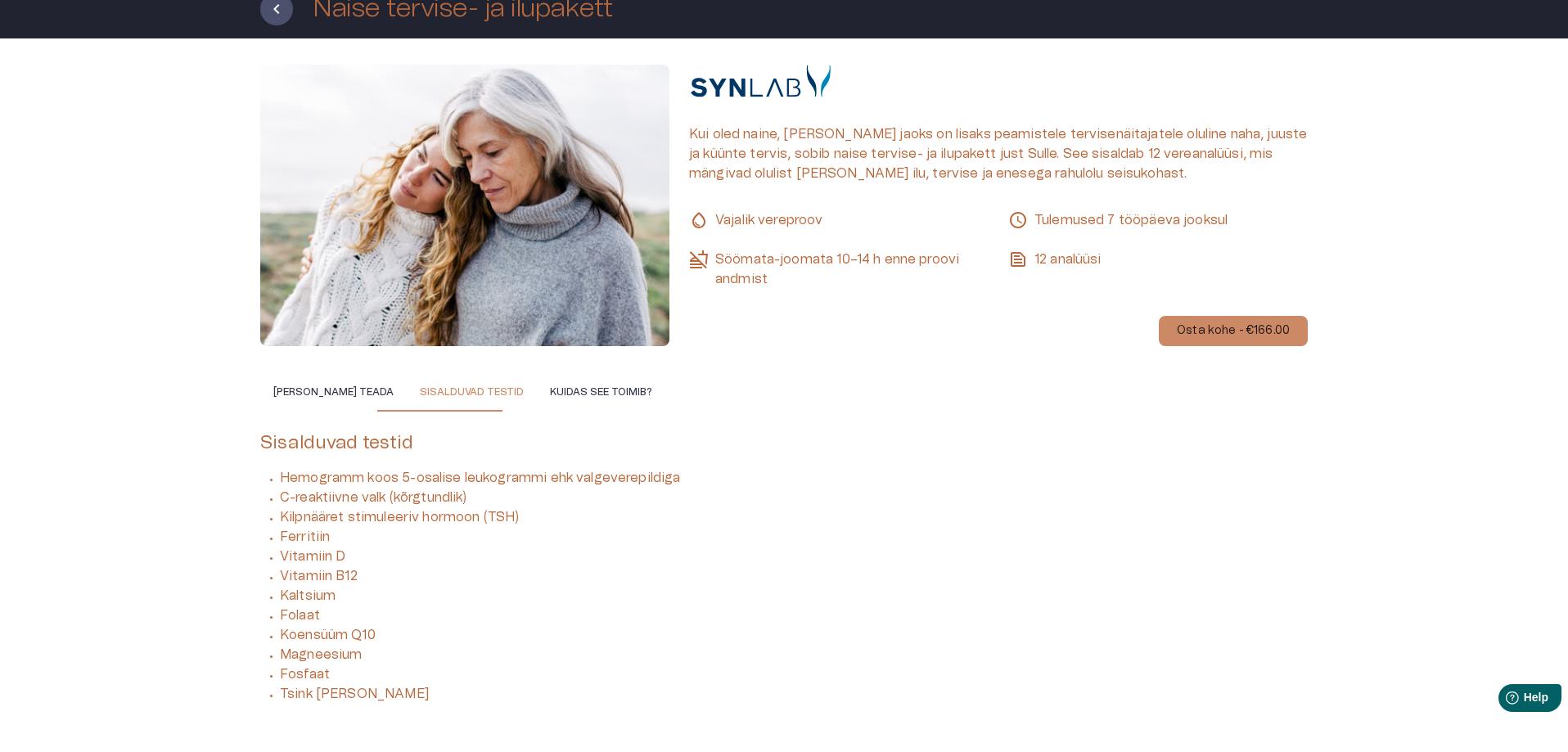
scroll to position [165, 0]
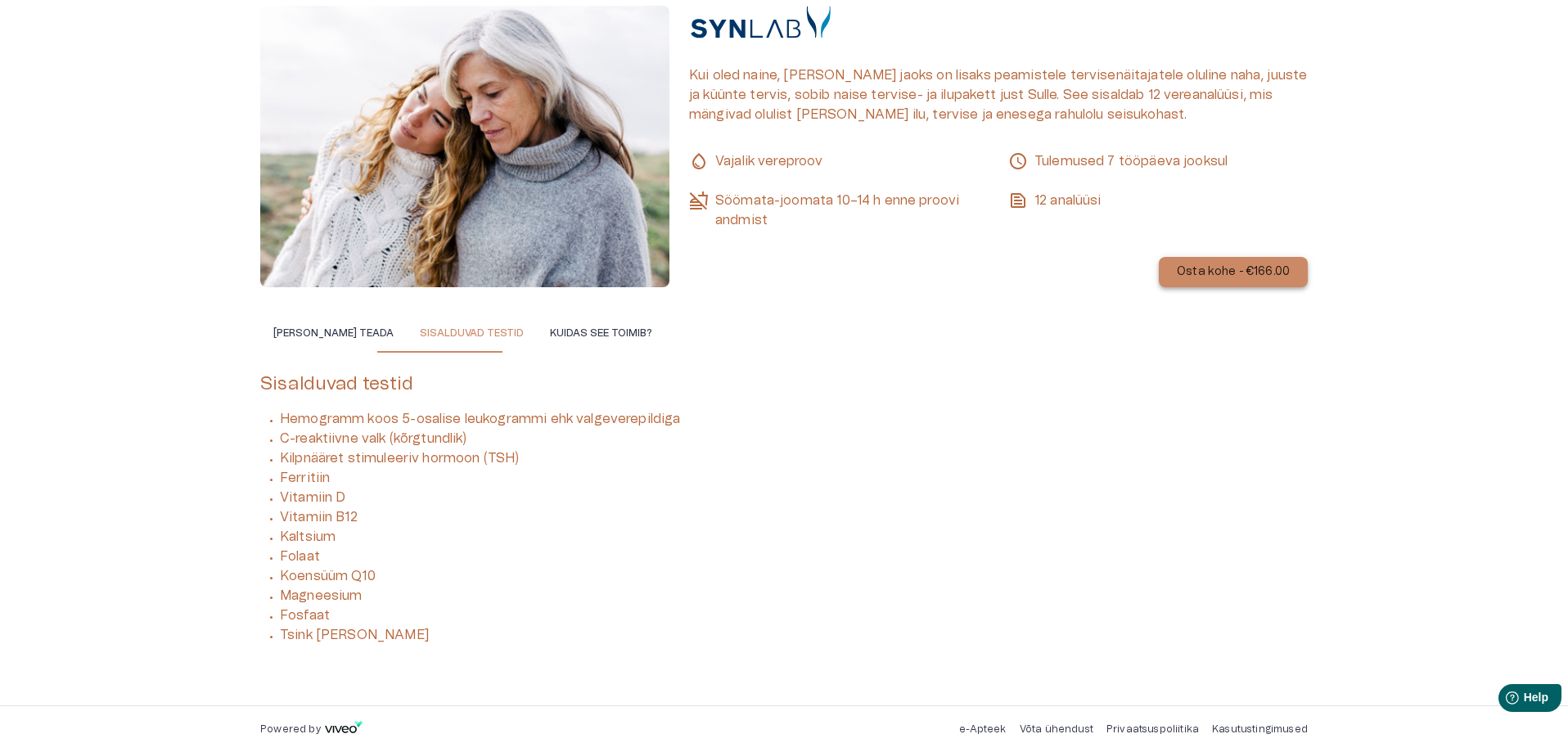
click at [1223, 264] on p "Osta kohe - €166.00" at bounding box center [1234, 272] width 113 height 17
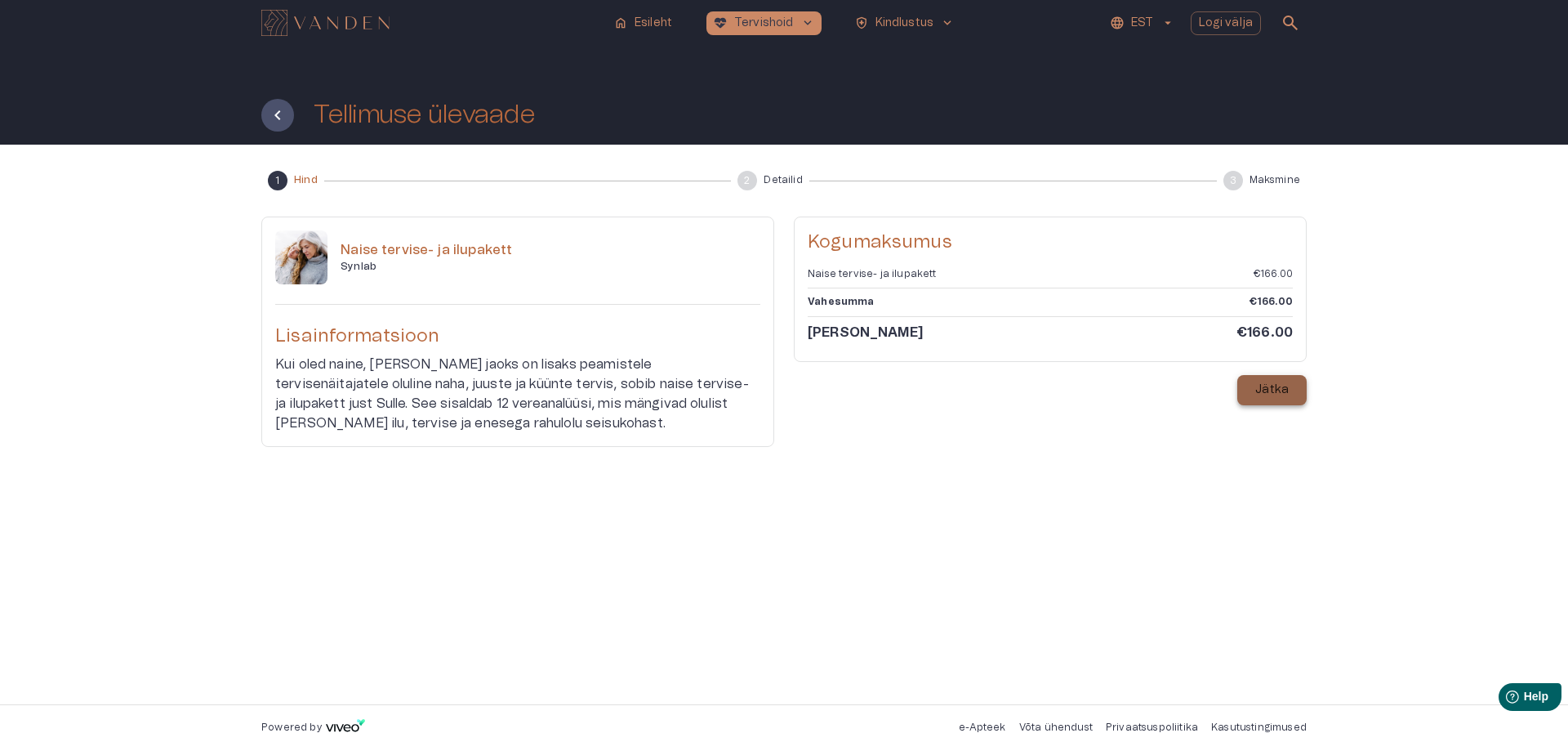
click at [1240, 380] on button "Jätka" at bounding box center [1272, 390] width 69 height 31
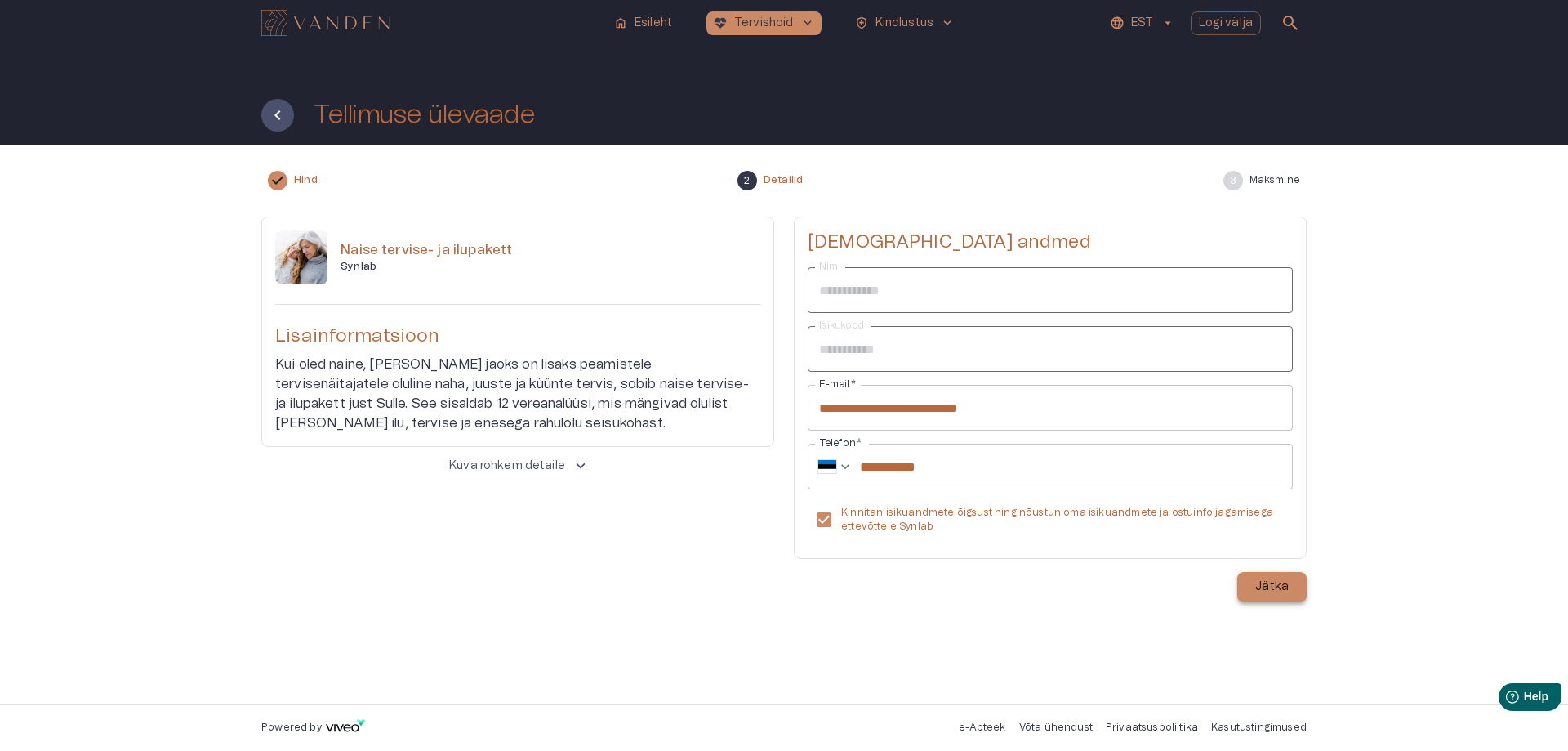
click at [1258, 586] on p "Jätka" at bounding box center [1272, 587] width 34 height 17
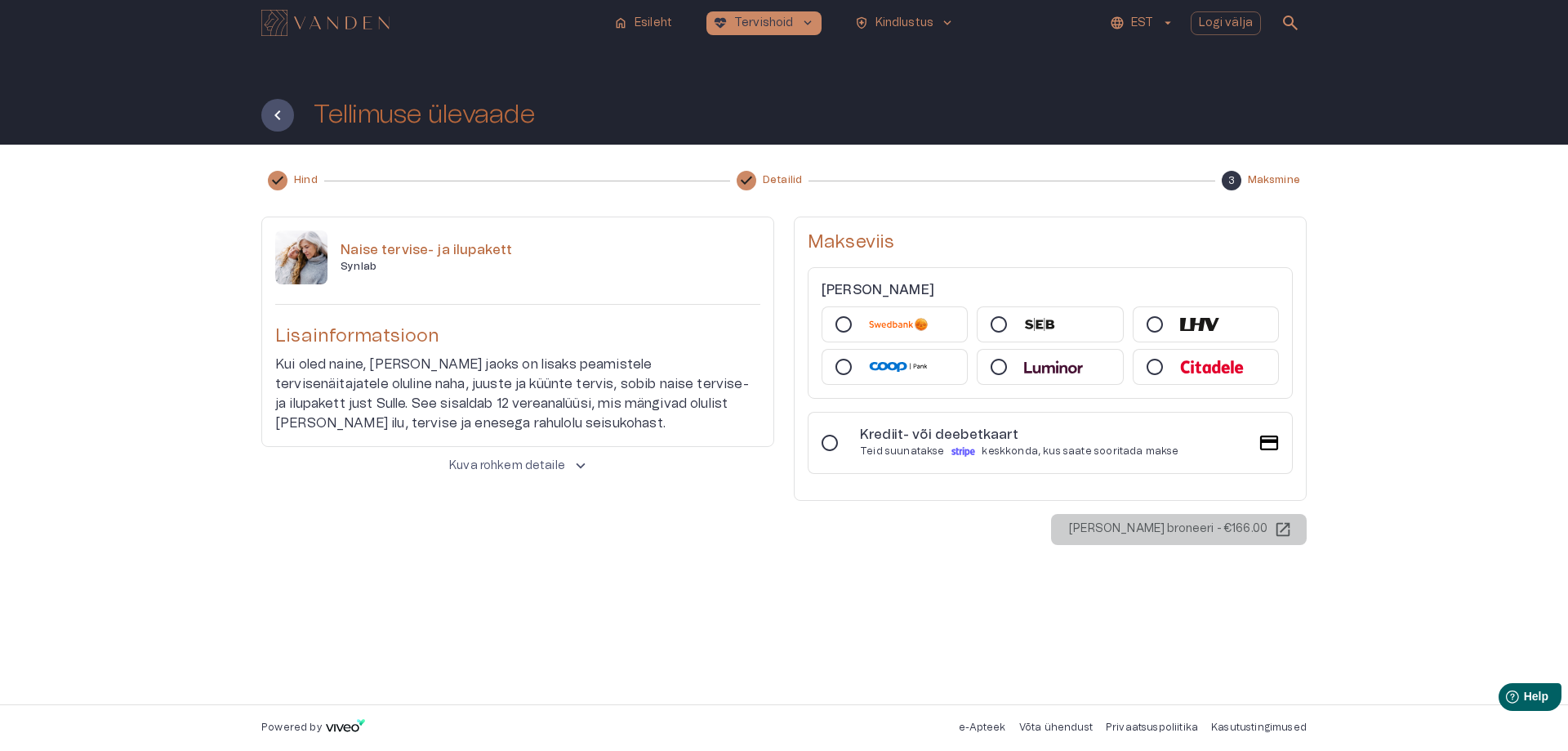
click at [476, 463] on p "Kuva rohkem detaile" at bounding box center [506, 466] width 116 height 17
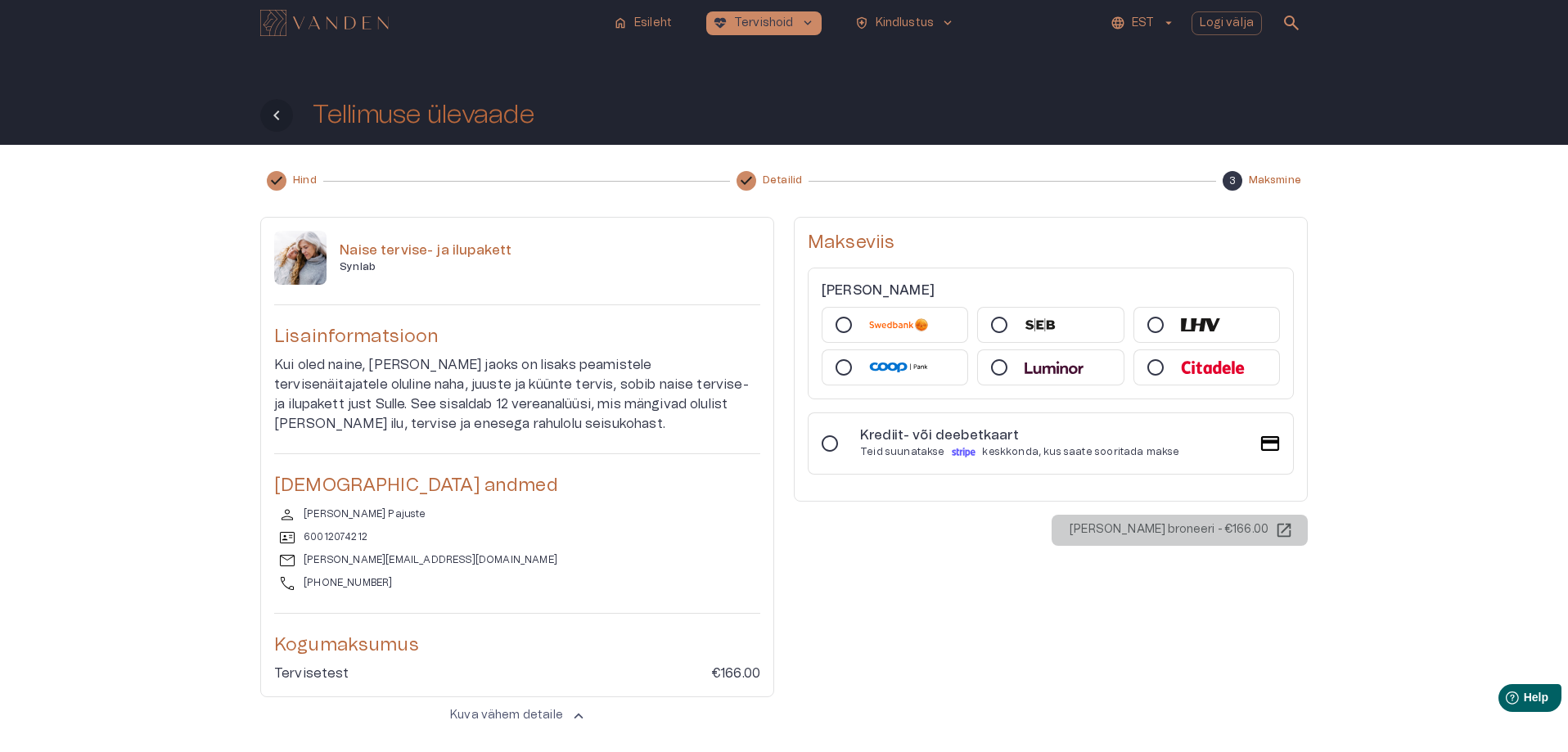
click at [265, 108] on button "Tagasi" at bounding box center [277, 115] width 33 height 33
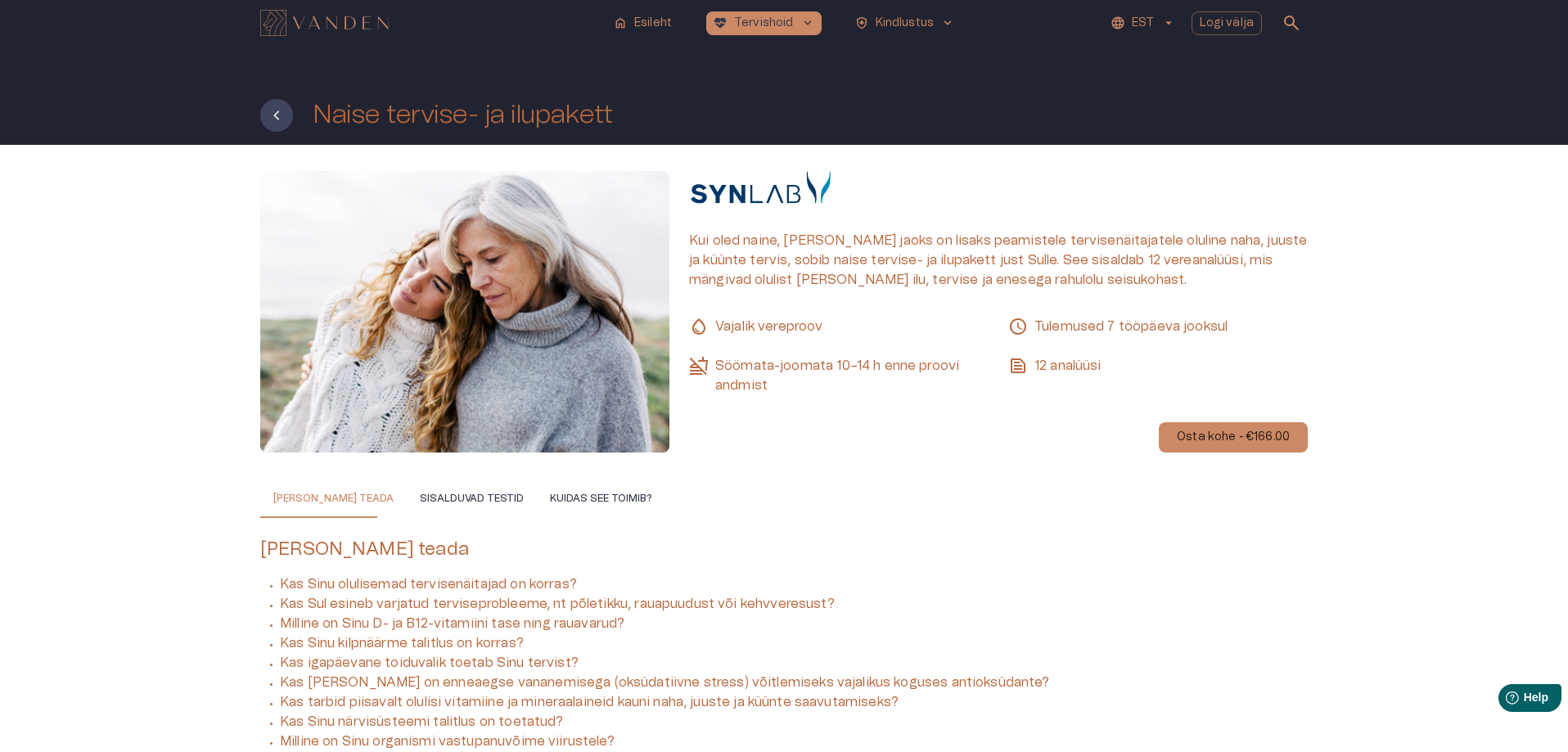
click at [265, 108] on button "Tagasi" at bounding box center [277, 115] width 33 height 33
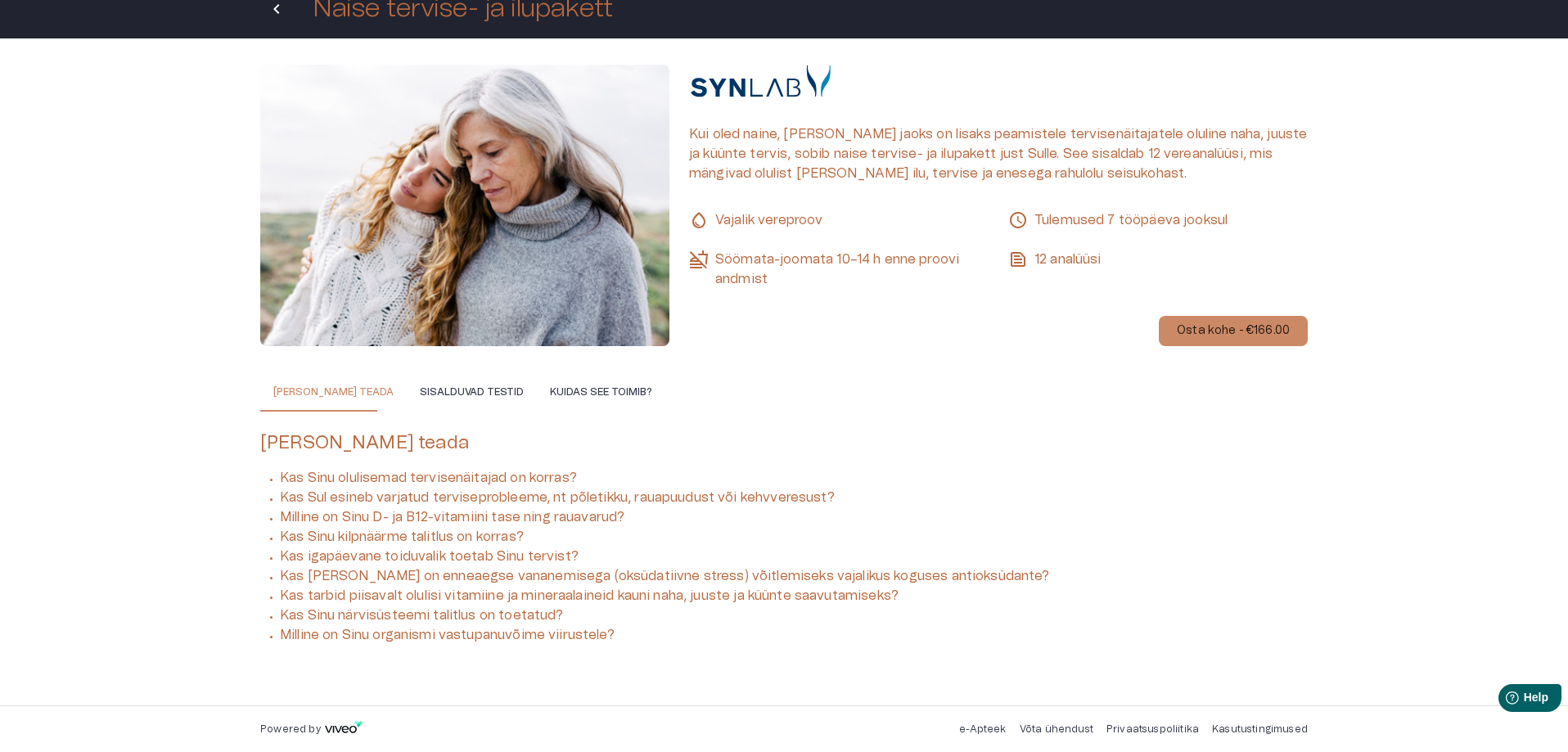
click at [276, 17] on icon "Tagasi" at bounding box center [277, 9] width 19 height 19
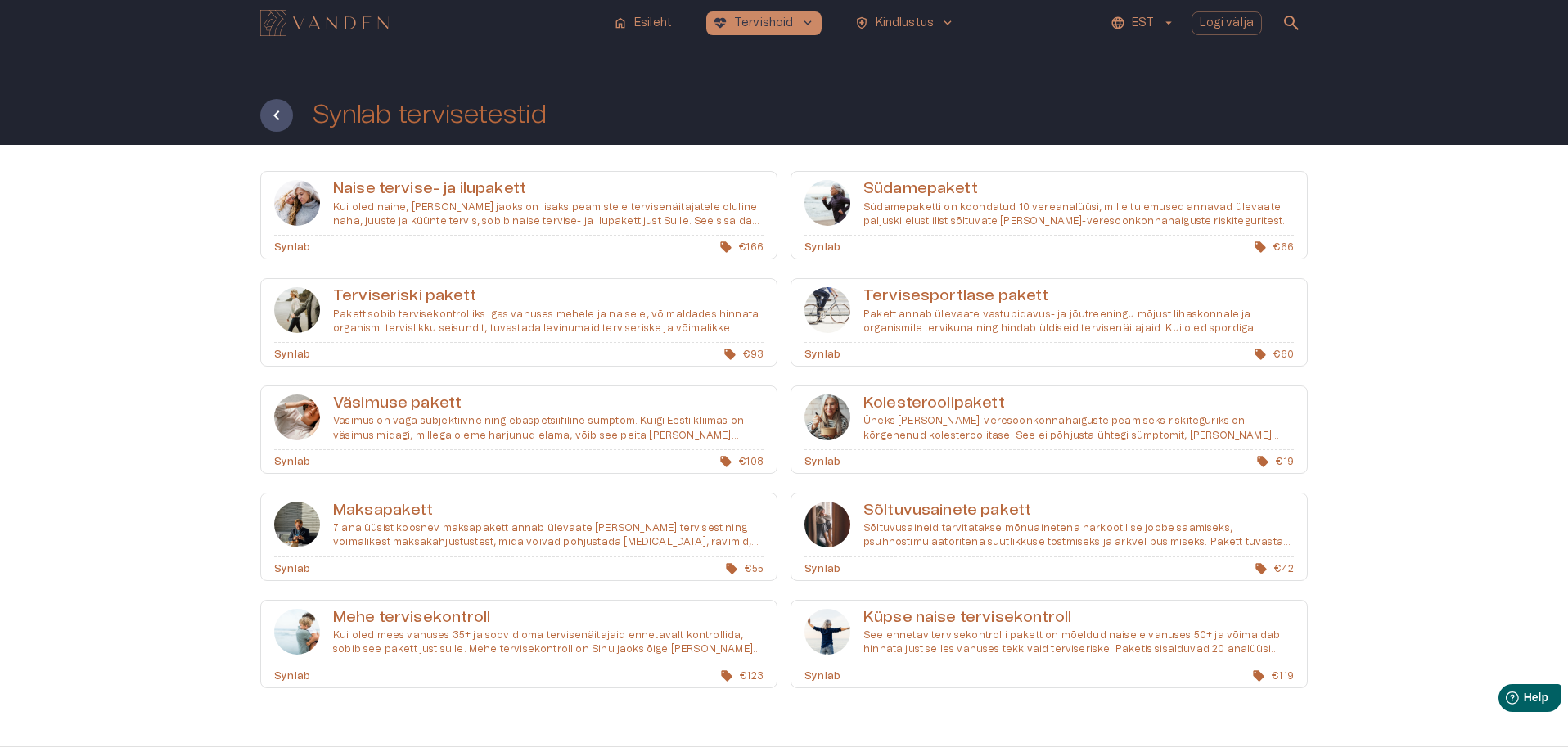
click at [442, 322] on p "Pakett sobib tervisekontrolliks igas vanuses mehele ja naisele, võimaldades hin…" at bounding box center [549, 321] width 430 height 28
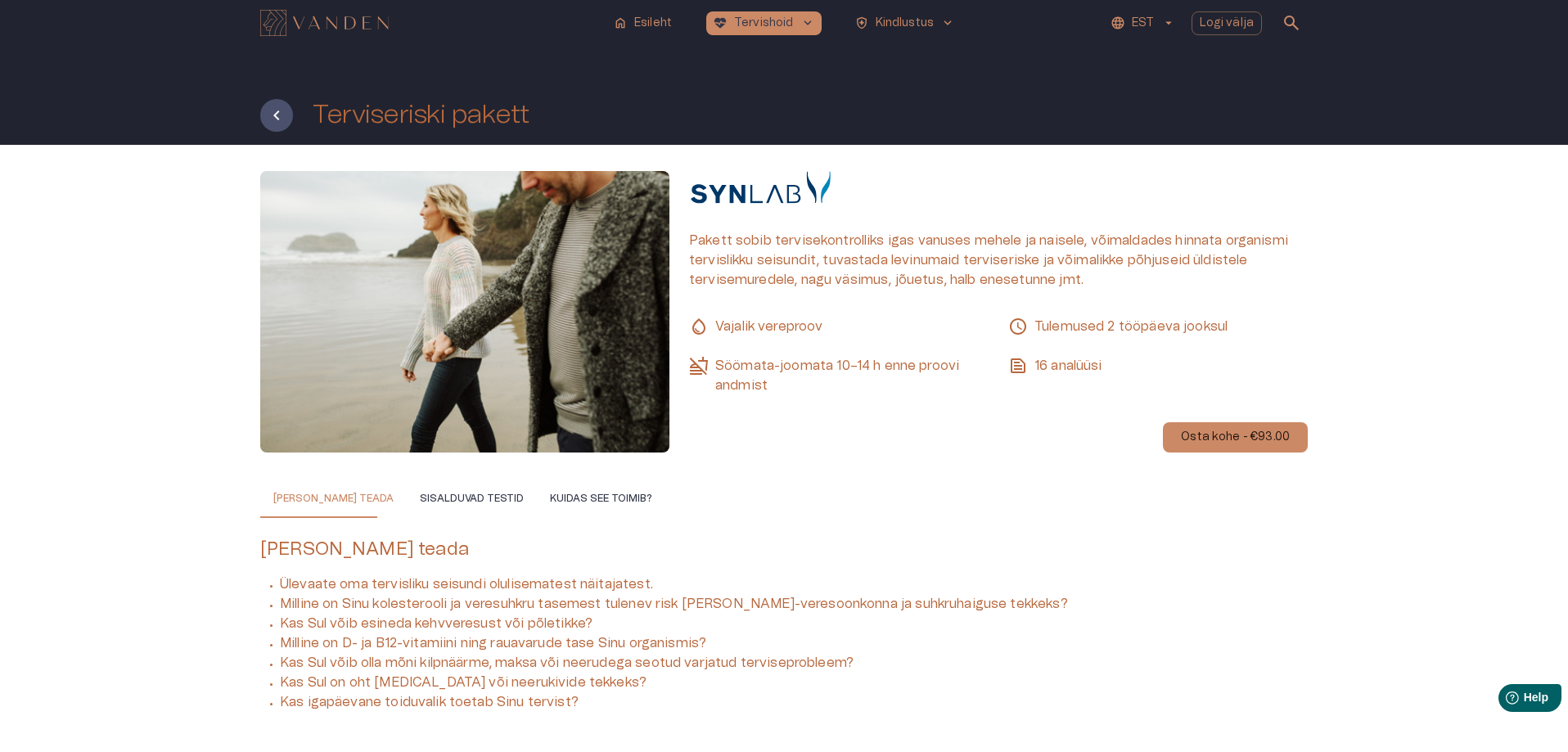
click at [428, 497] on button "Sisalduvad testid" at bounding box center [471, 497] width 130 height 39
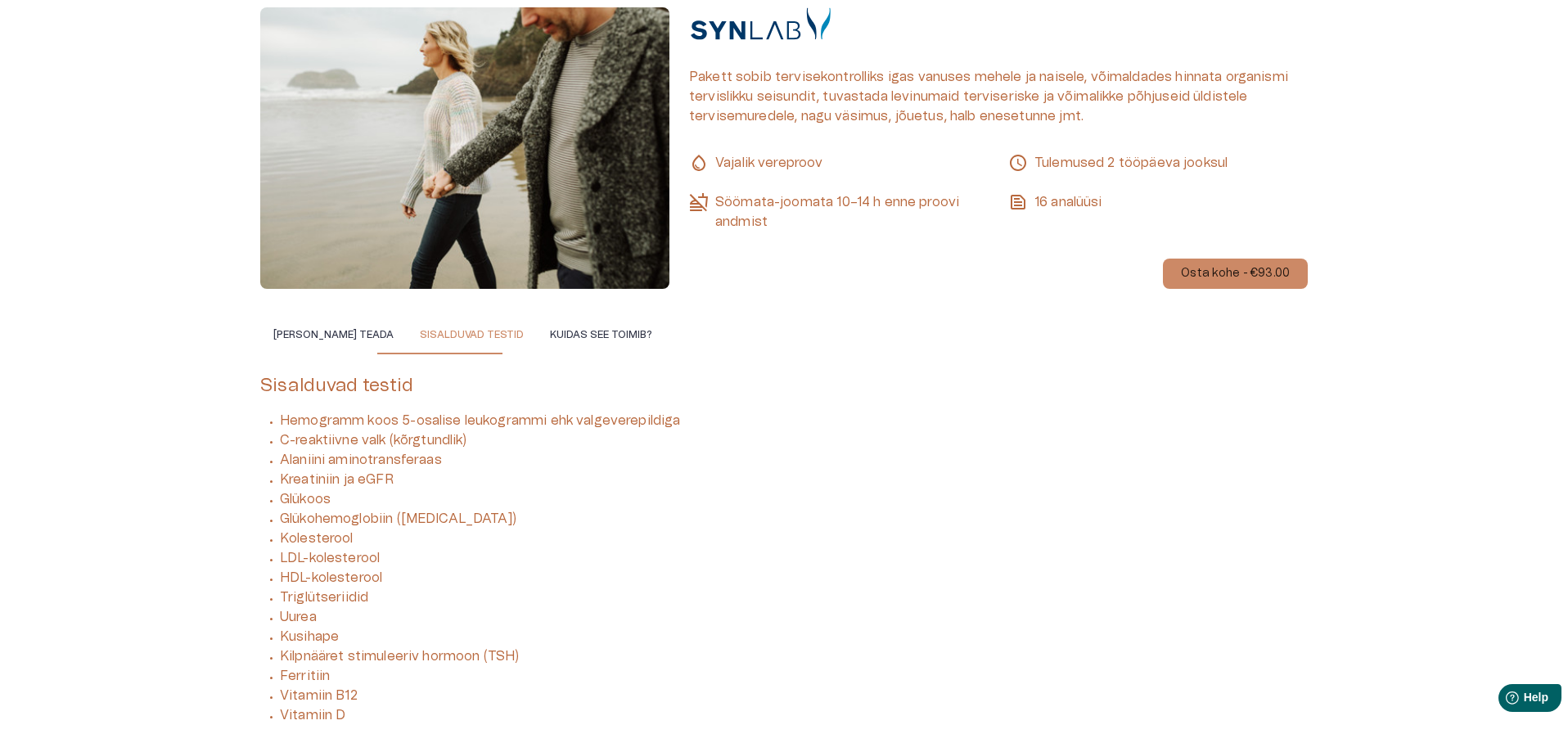
scroll to position [244, 0]
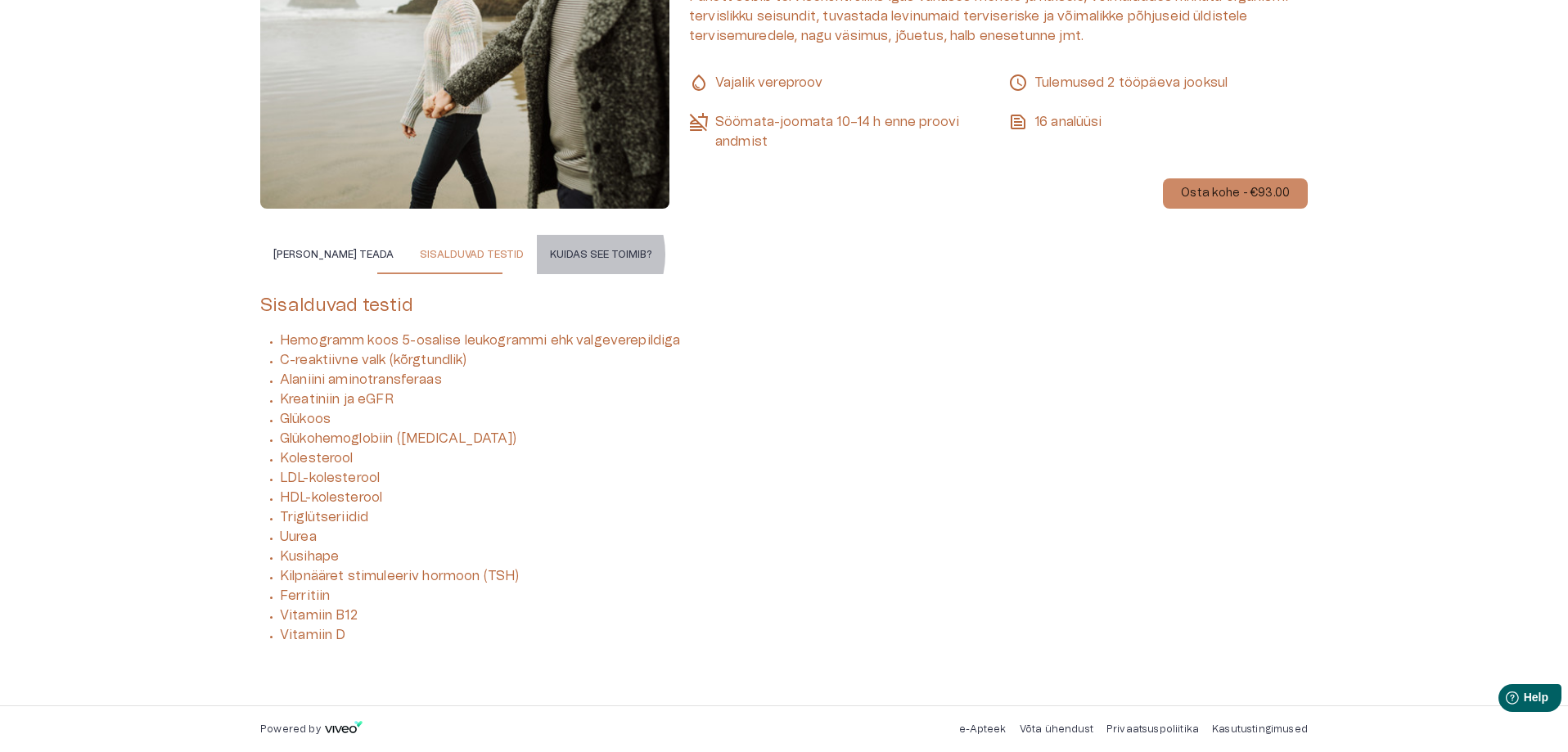
click at [539, 255] on button "Kuidas see toimib?" at bounding box center [601, 254] width 129 height 39
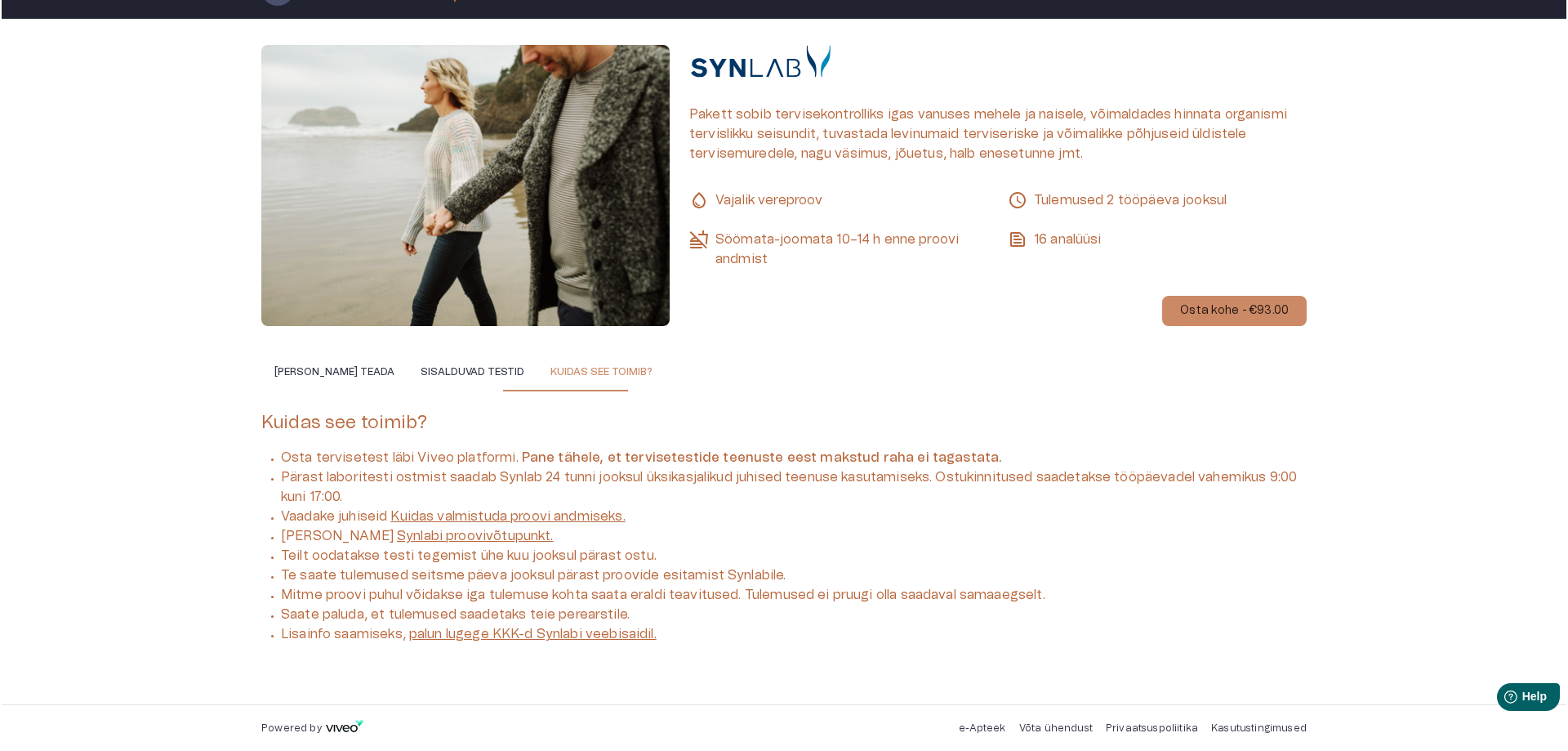
scroll to position [0, 0]
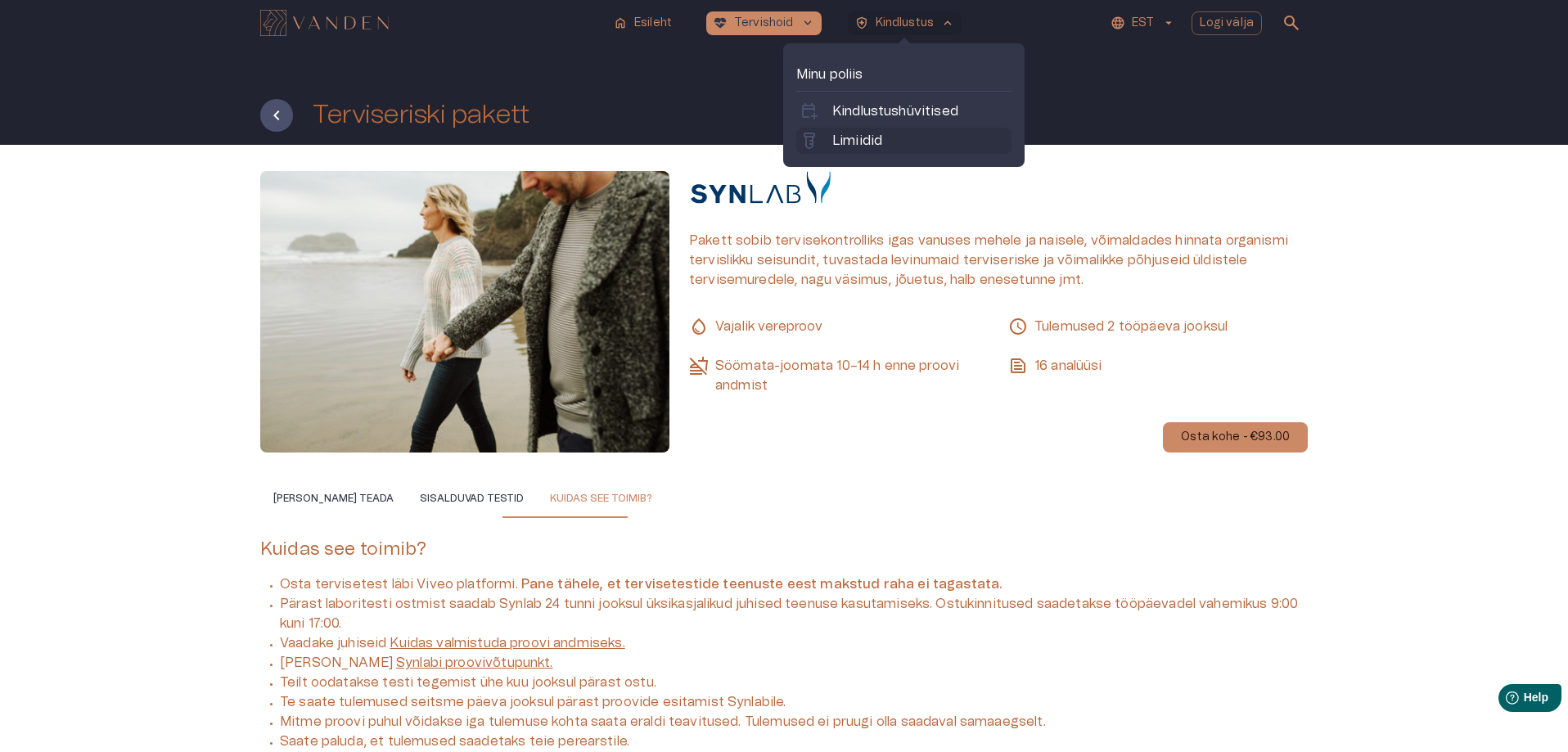
click at [858, 136] on p "Limiidid" at bounding box center [857, 140] width 50 height 19
